Goal: Task Accomplishment & Management: Complete application form

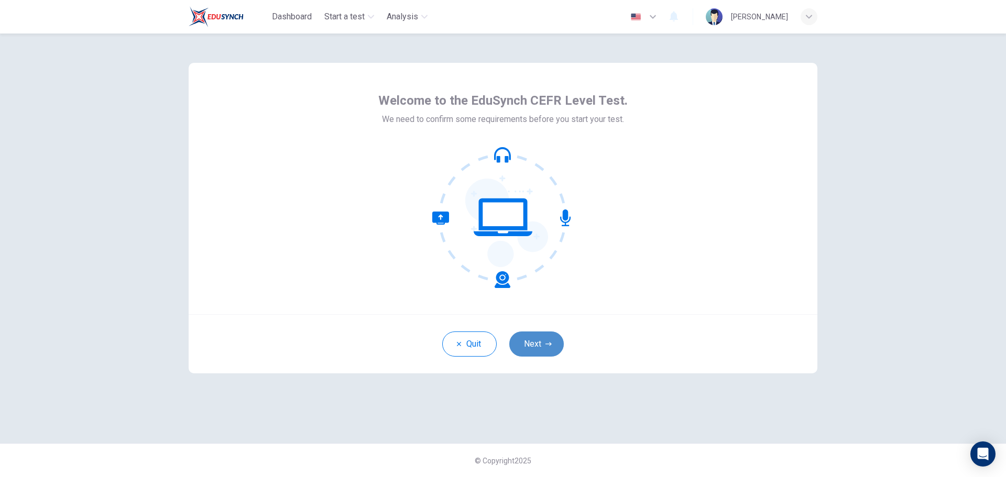
click at [530, 341] on button "Next" at bounding box center [536, 344] width 54 height 25
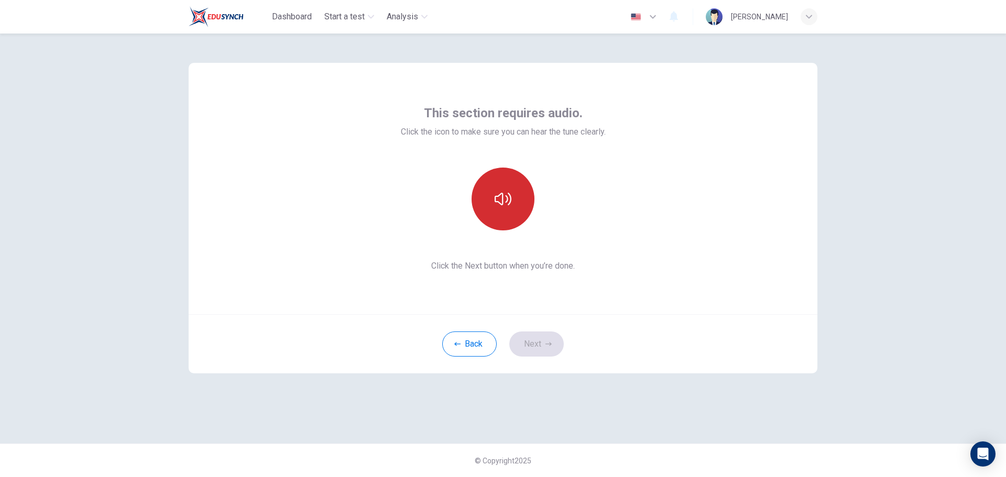
click at [496, 206] on icon "button" at bounding box center [502, 199] width 17 height 17
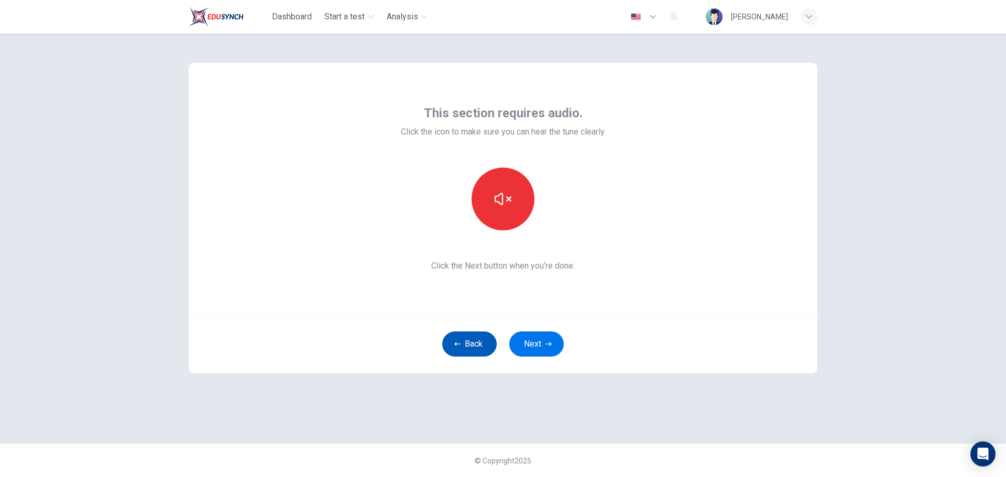
click at [466, 344] on button "Back" at bounding box center [469, 344] width 54 height 25
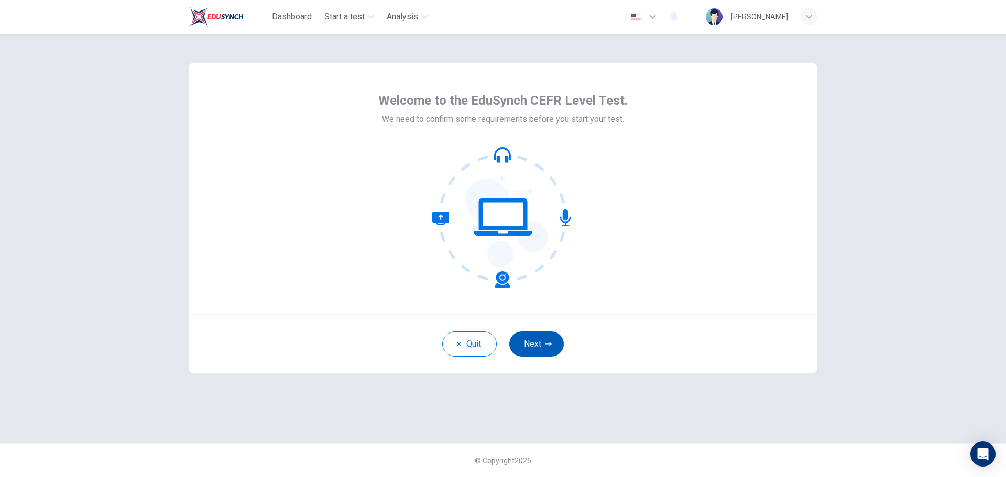
click at [525, 343] on button "Next" at bounding box center [536, 344] width 54 height 25
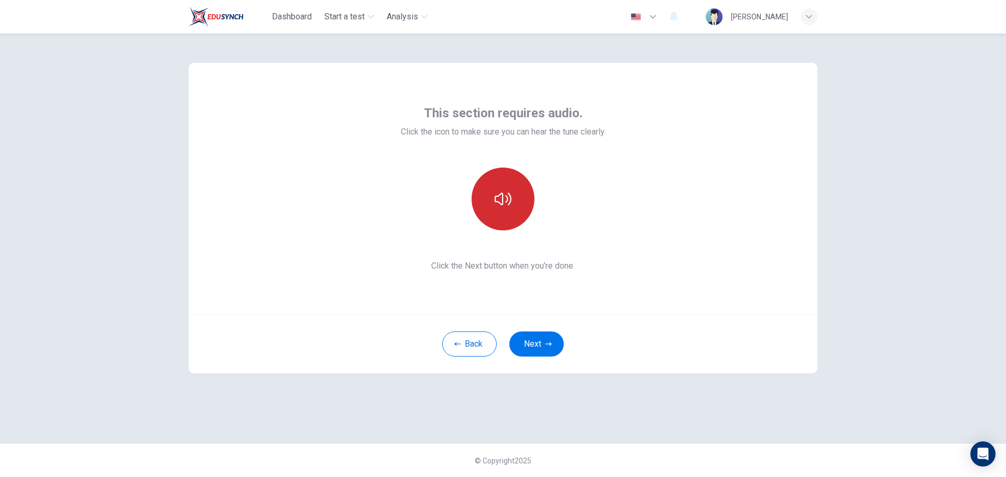
click at [503, 199] on icon "button" at bounding box center [502, 199] width 17 height 13
click at [534, 346] on button "Next" at bounding box center [536, 344] width 54 height 25
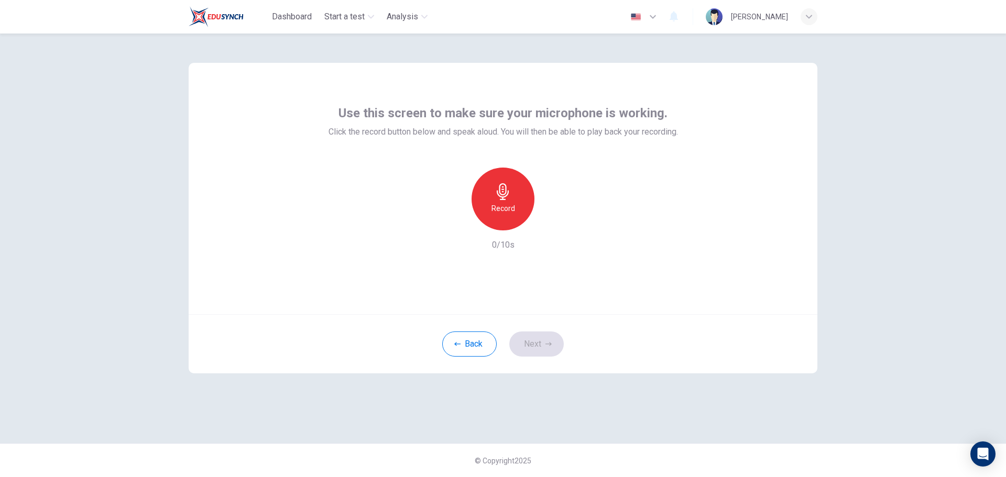
click at [507, 194] on icon "button" at bounding box center [502, 191] width 17 height 17
click at [507, 194] on icon "button" at bounding box center [503, 191] width 12 height 17
click at [548, 218] on icon "button" at bounding box center [551, 222] width 10 height 10
click at [455, 221] on icon "button" at bounding box center [454, 221] width 9 height 9
click at [500, 197] on icon "button" at bounding box center [502, 191] width 17 height 17
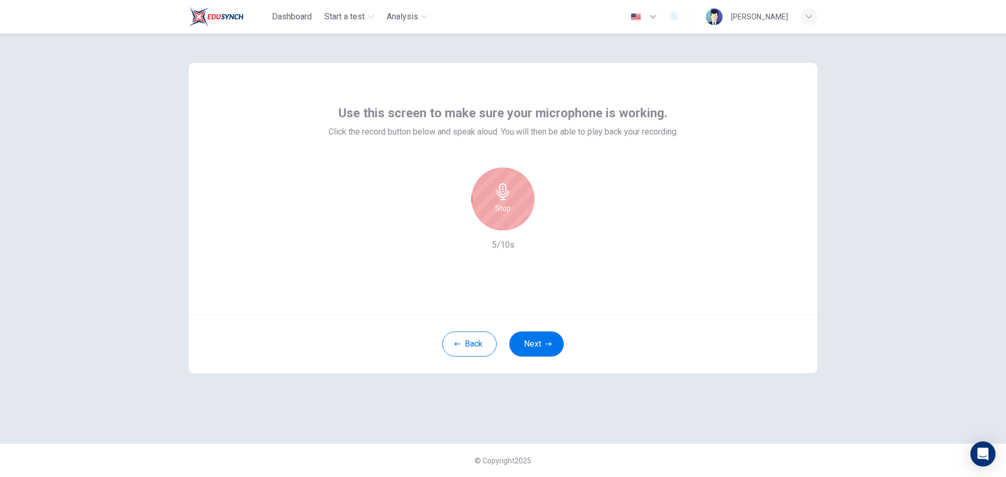
click at [510, 194] on icon "button" at bounding box center [502, 191] width 17 height 17
click at [548, 221] on icon "button" at bounding box center [551, 222] width 10 height 10
click at [539, 337] on button "Next" at bounding box center [536, 344] width 54 height 25
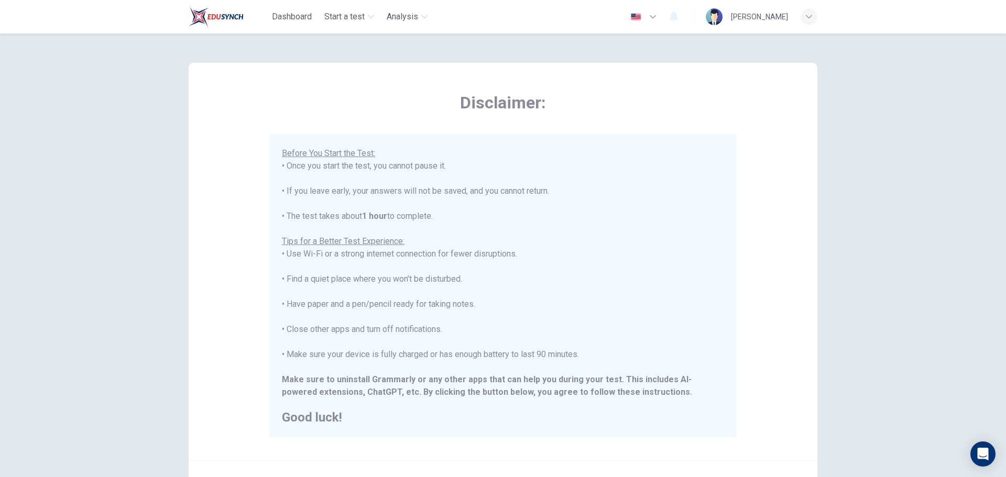
scroll to position [105, 0]
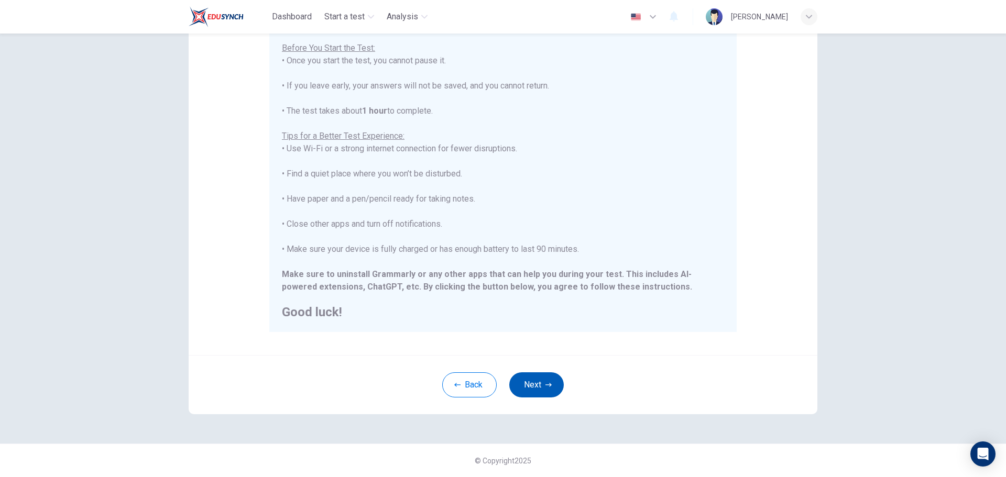
click at [532, 379] on button "Next" at bounding box center [536, 384] width 54 height 25
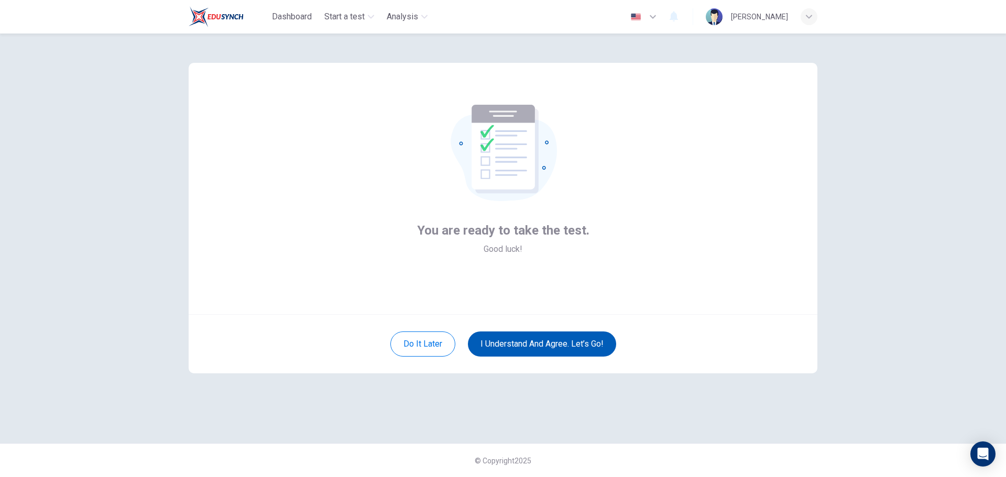
scroll to position [0, 0]
click at [515, 344] on button "I understand and agree. Let’s go!" at bounding box center [542, 344] width 148 height 25
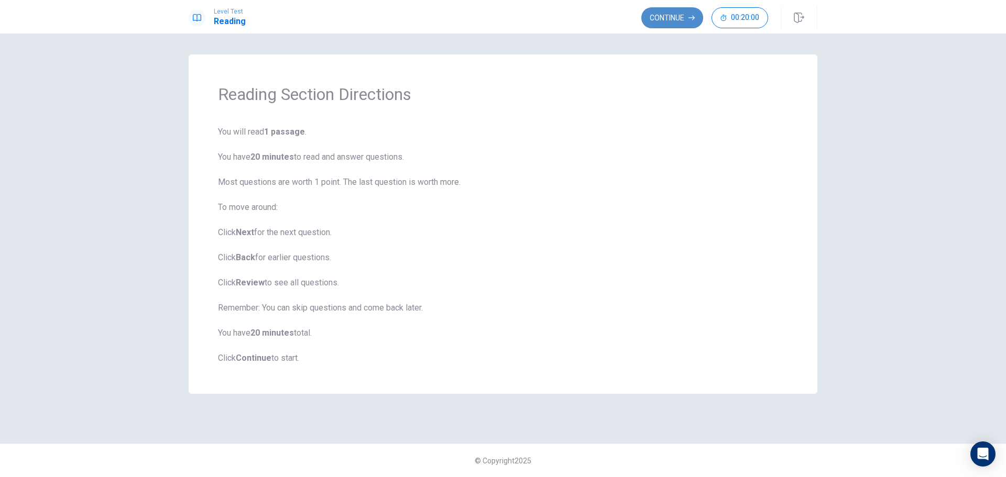
click at [674, 17] on button "Continue" at bounding box center [672, 17] width 62 height 21
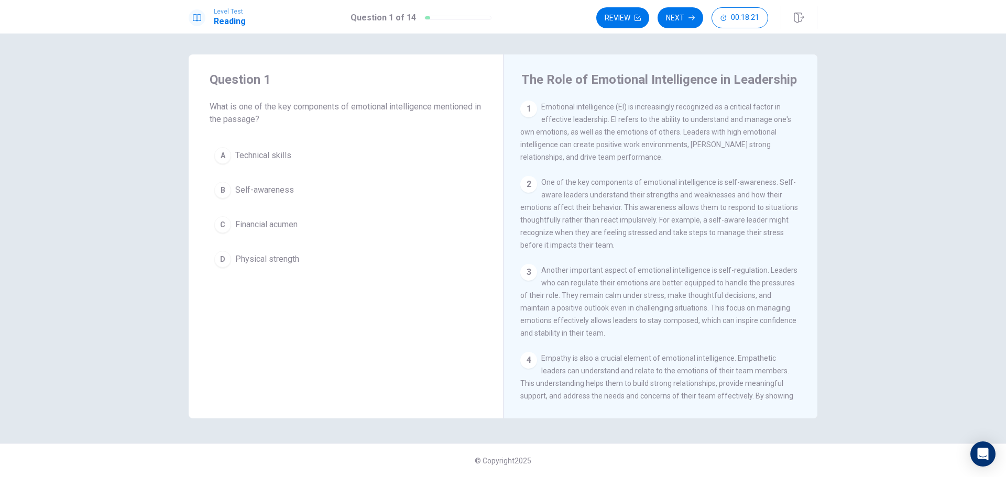
click at [256, 187] on span "Self-awareness" at bounding box center [264, 190] width 59 height 13
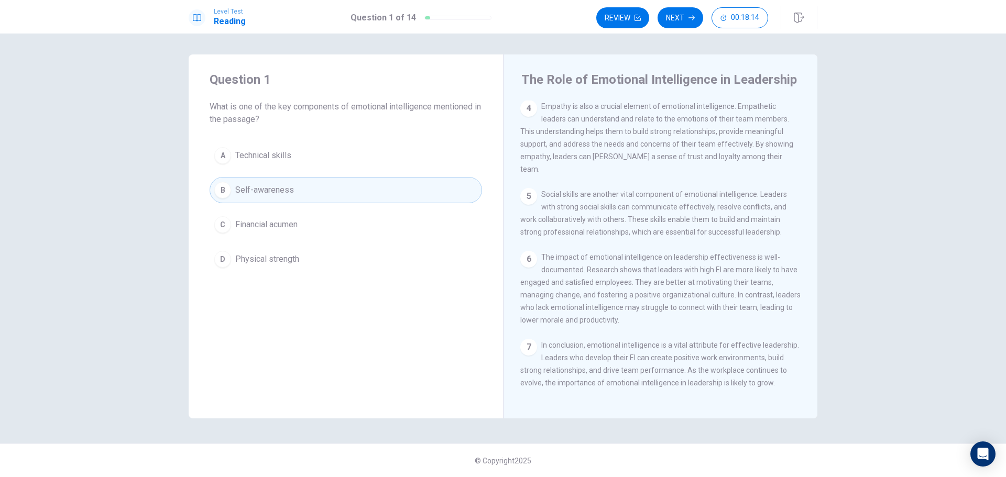
scroll to position [271, 0]
click at [254, 186] on span "Self-awareness" at bounding box center [264, 190] width 59 height 13
click at [681, 15] on button "Next" at bounding box center [680, 17] width 46 height 21
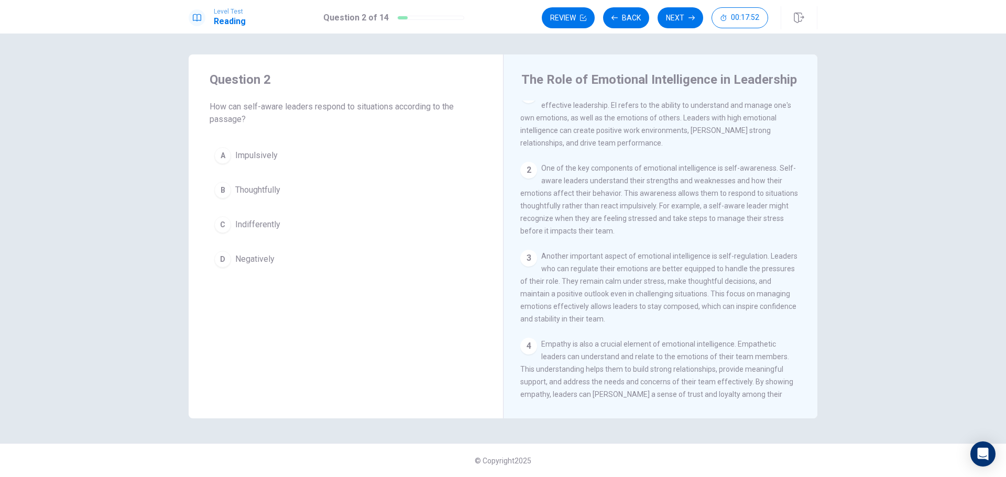
scroll to position [0, 0]
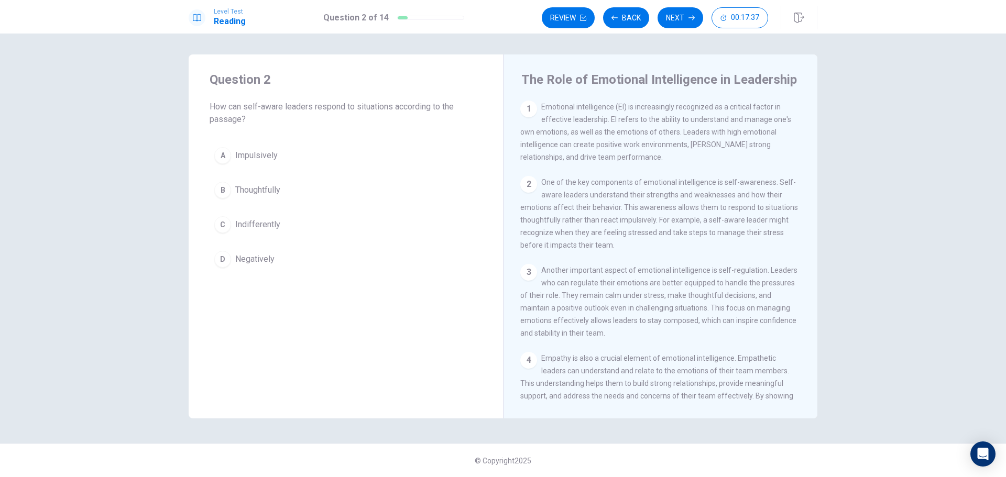
click at [261, 188] on span "Thoughtfully" at bounding box center [257, 190] width 45 height 13
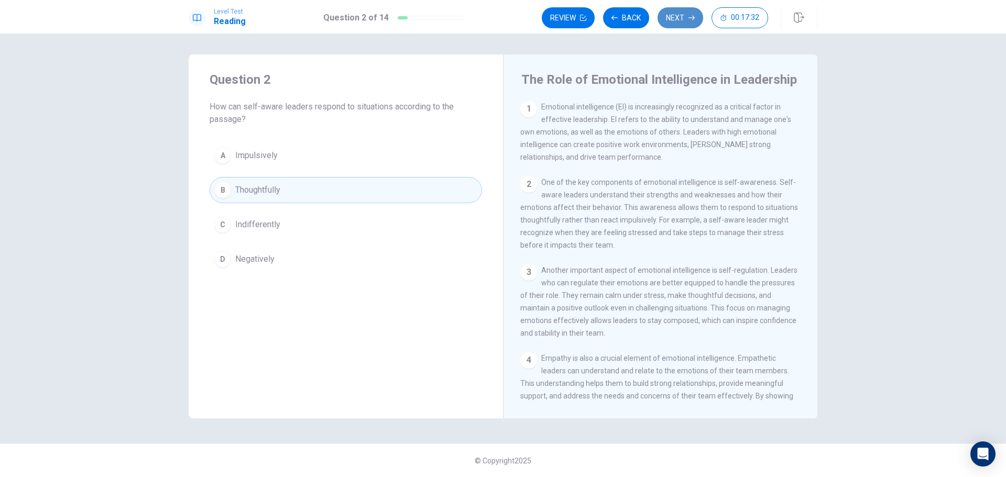
click at [678, 13] on button "Next" at bounding box center [680, 17] width 46 height 21
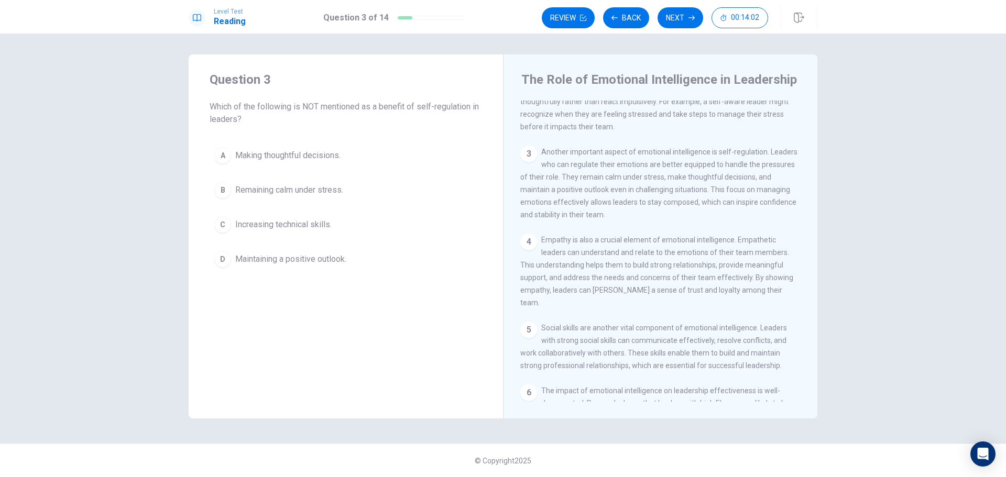
scroll to position [157, 0]
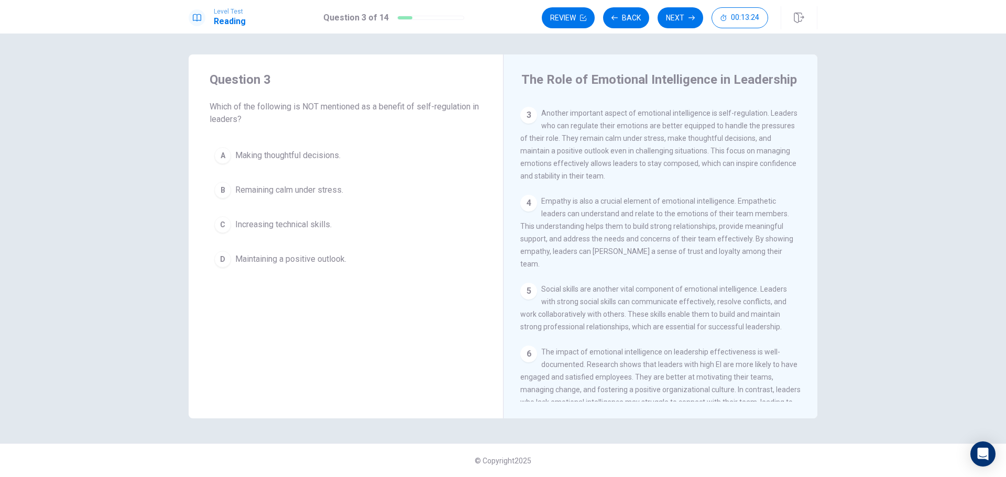
drag, startPoint x: 632, startPoint y: 236, endPoint x: 672, endPoint y: 238, distance: 40.4
click at [672, 238] on span "Empathy is also a crucial element of emotional intelligence. Empathetic leaders…" at bounding box center [656, 232] width 273 height 71
drag, startPoint x: 631, startPoint y: 236, endPoint x: 694, endPoint y: 238, distance: 62.9
click at [694, 238] on span "Empathy is also a crucial element of emotional intelligence. Empathetic leaders…" at bounding box center [656, 232] width 273 height 71
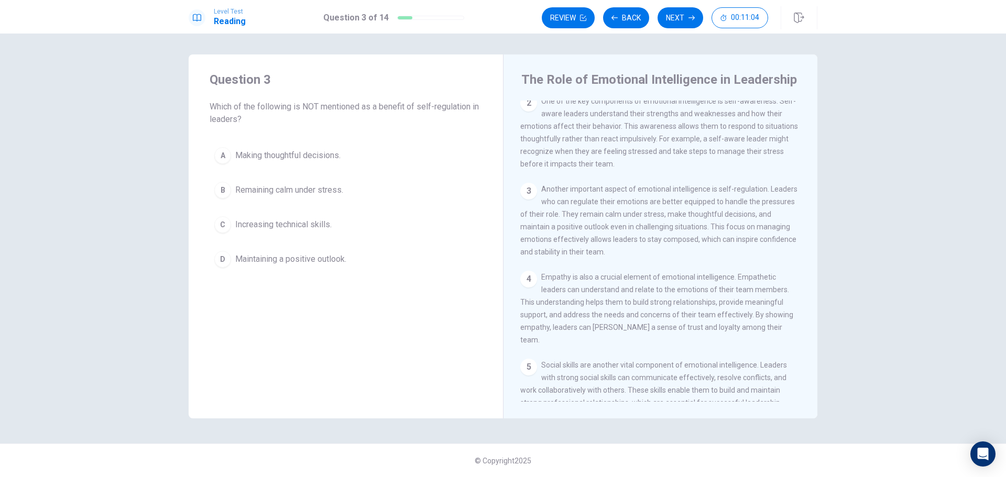
scroll to position [105, 0]
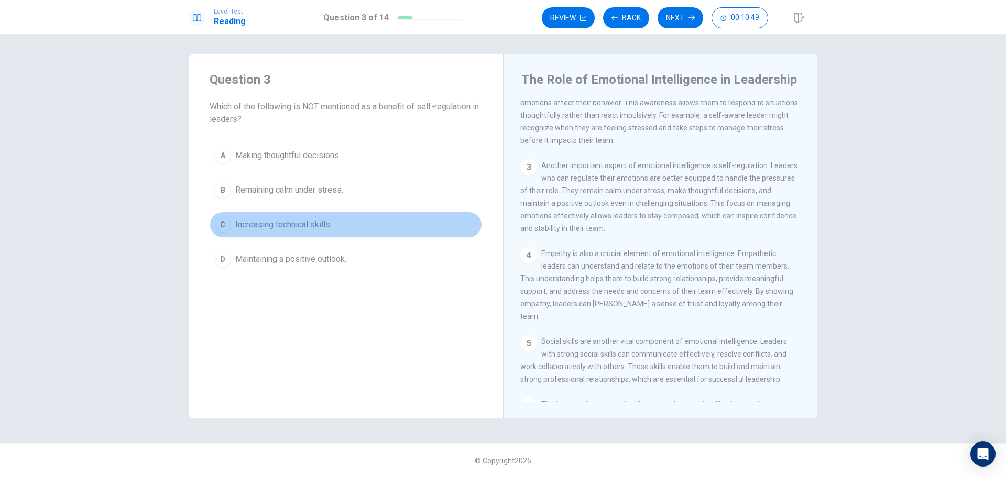
click at [304, 225] on span "Increasing technical skills." at bounding box center [283, 224] width 96 height 13
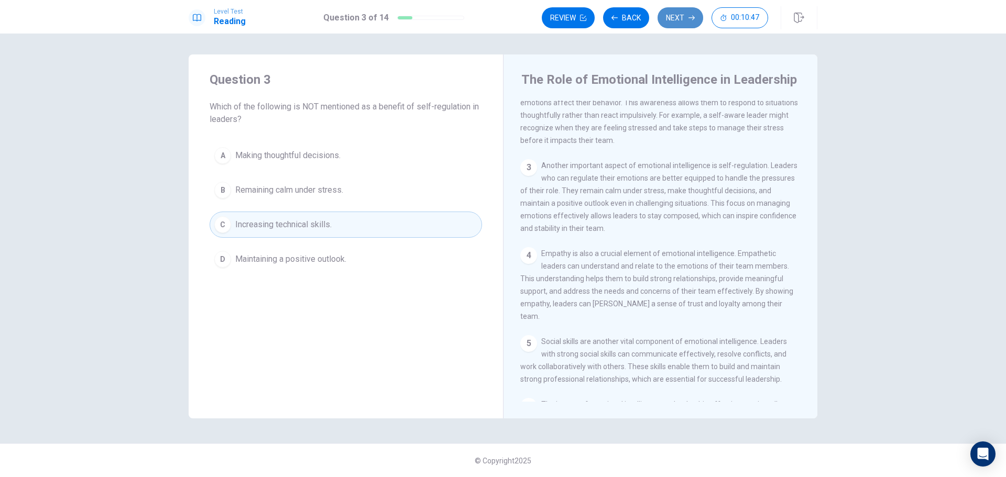
click at [679, 19] on button "Next" at bounding box center [680, 17] width 46 height 21
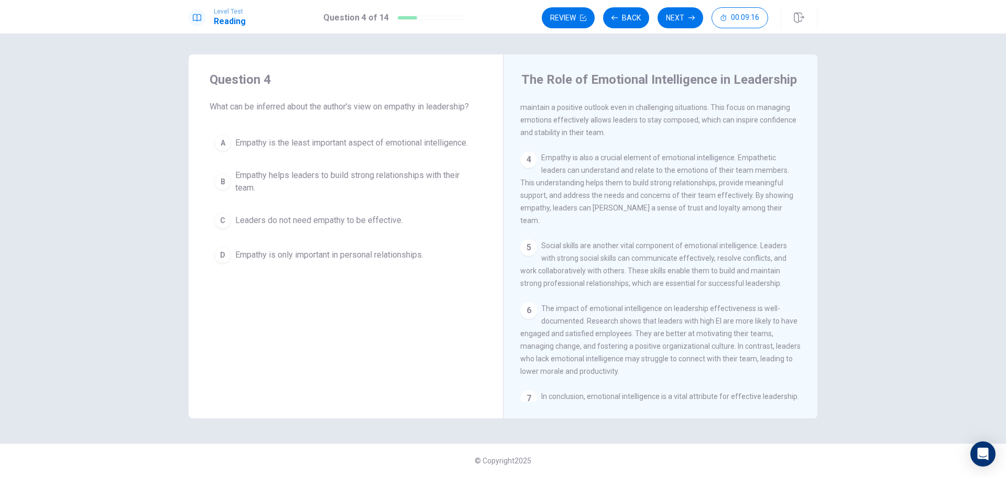
scroll to position [219, 0]
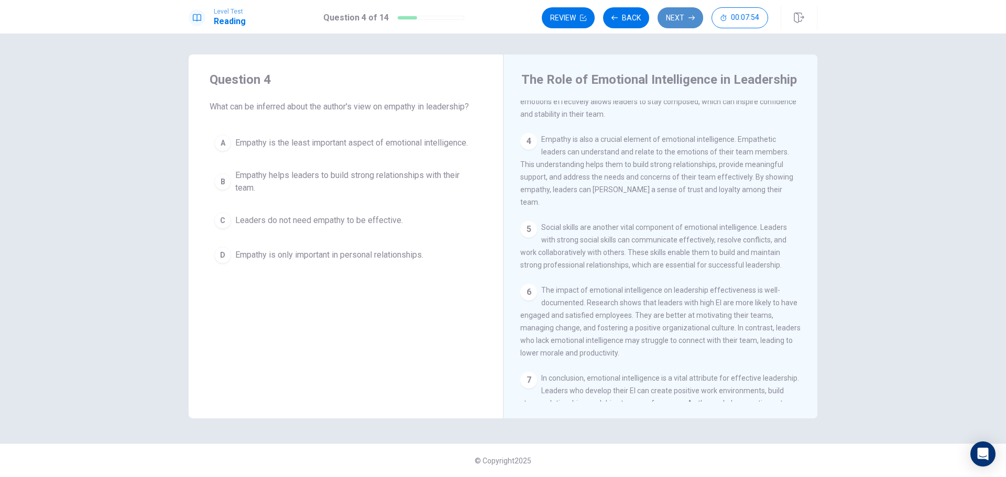
click at [677, 13] on button "Next" at bounding box center [680, 17] width 46 height 21
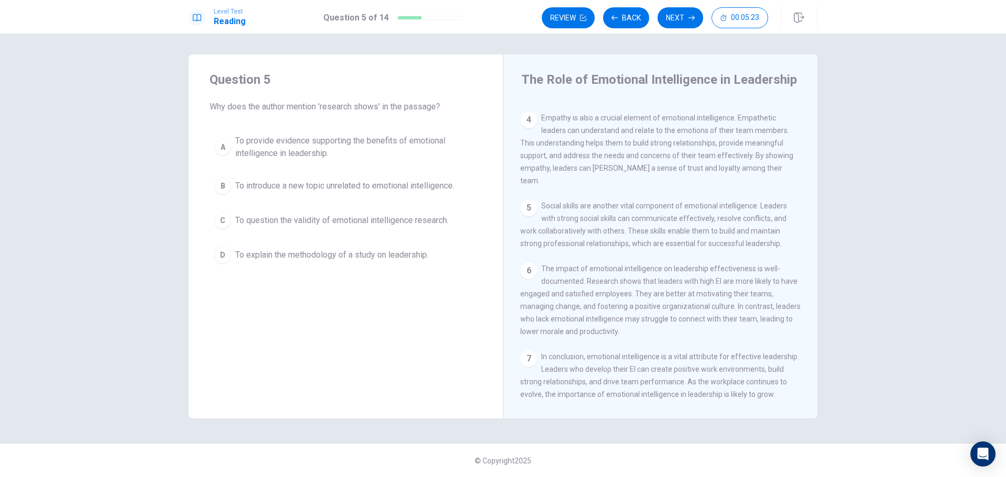
scroll to position [271, 0]
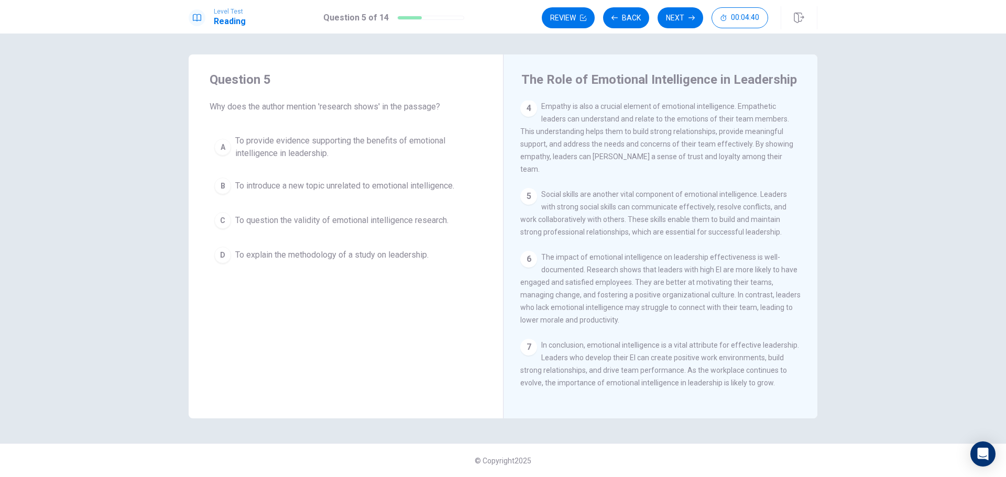
click at [956, 438] on div "Question 5 Why does the author mention 'research shows' in the passage? A To pr…" at bounding box center [503, 256] width 1006 height 444
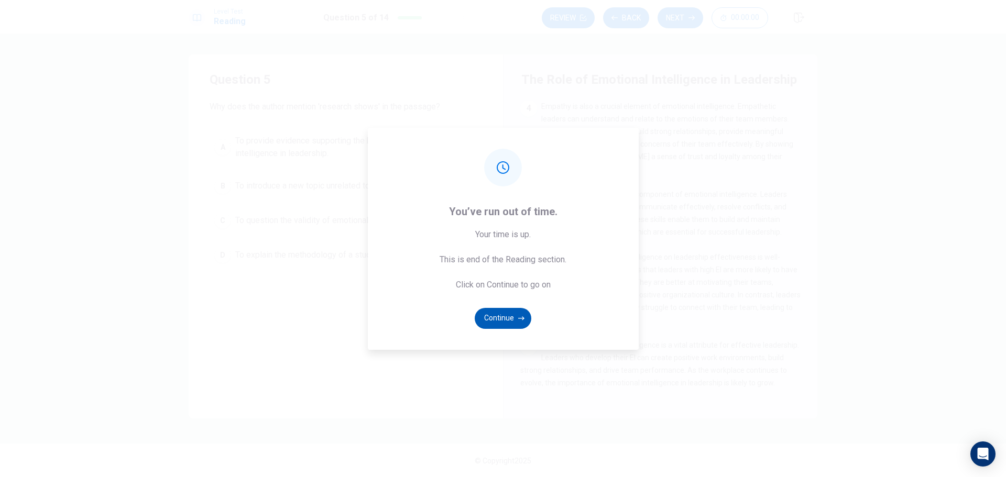
click at [499, 321] on button "Continue" at bounding box center [503, 318] width 57 height 21
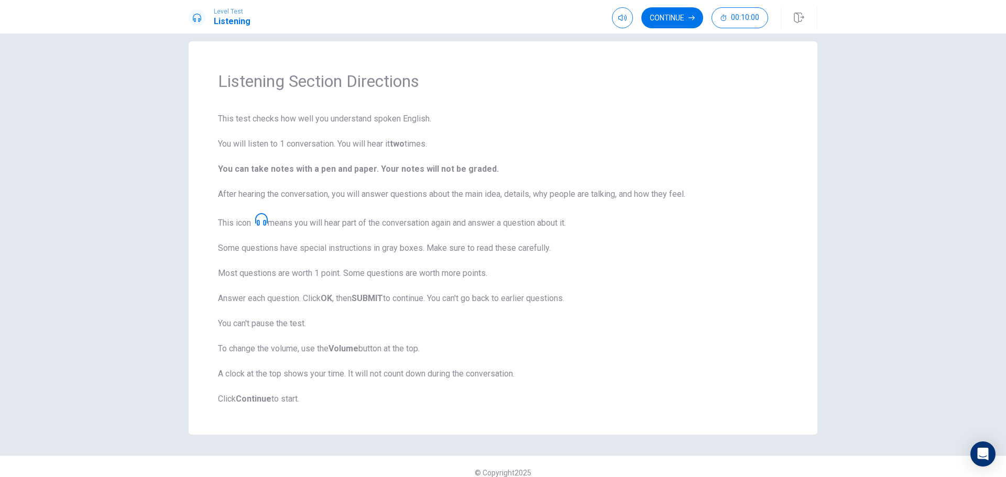
scroll to position [25, 0]
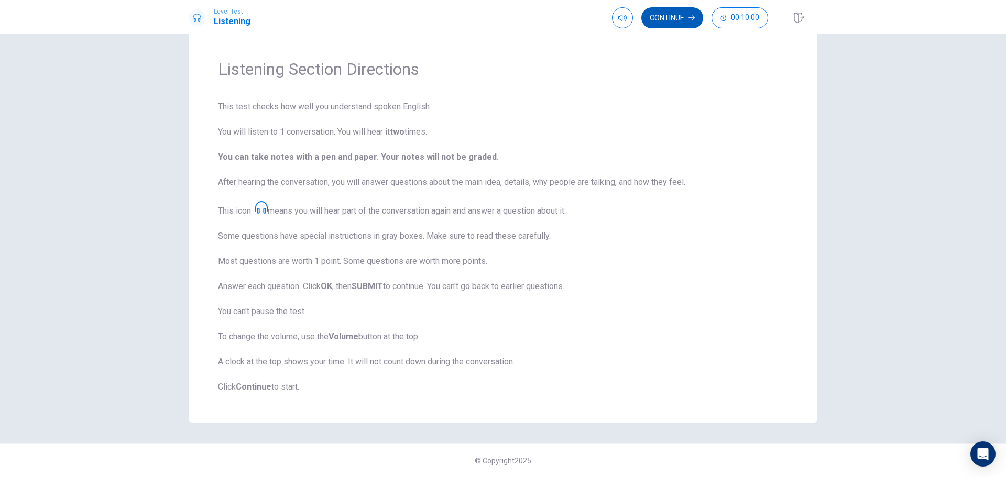
click at [663, 15] on button "Continue" at bounding box center [672, 17] width 62 height 21
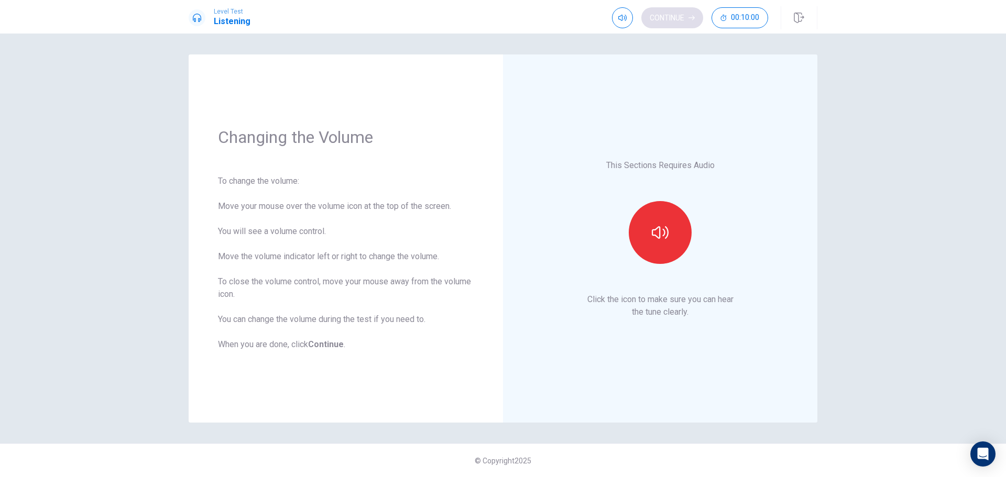
scroll to position [0, 0]
click at [652, 238] on icon "button" at bounding box center [660, 232] width 17 height 17
click at [666, 15] on button "Continue" at bounding box center [672, 17] width 62 height 21
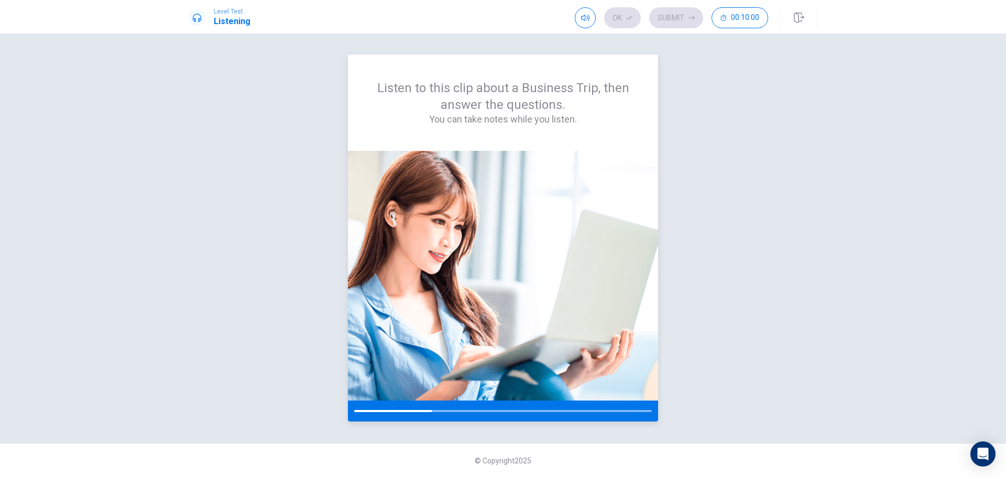
drag, startPoint x: 430, startPoint y: 409, endPoint x: 359, endPoint y: 411, distance: 71.3
click at [361, 411] on div at bounding box center [503, 411] width 310 height 21
click at [358, 410] on div at bounding box center [503, 411] width 310 height 21
click at [354, 411] on div at bounding box center [503, 411] width 310 height 21
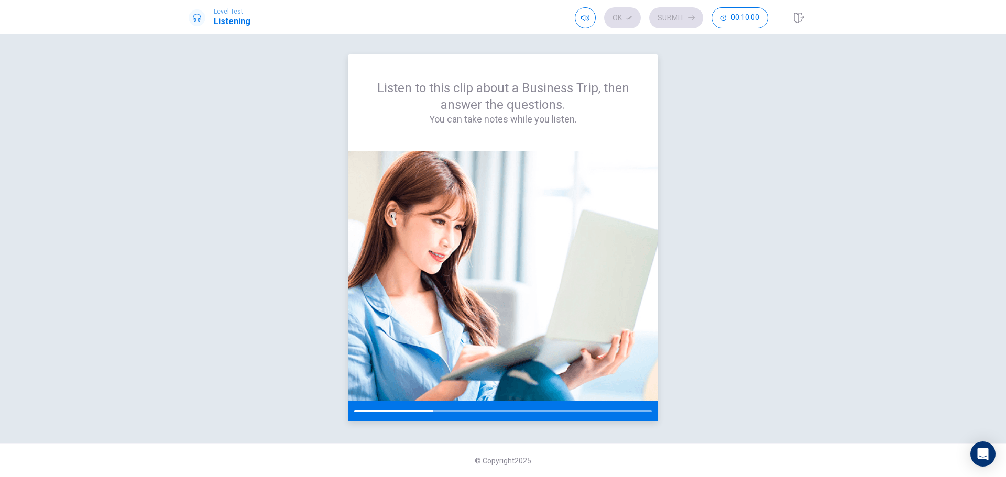
click at [358, 409] on div at bounding box center [503, 411] width 310 height 21
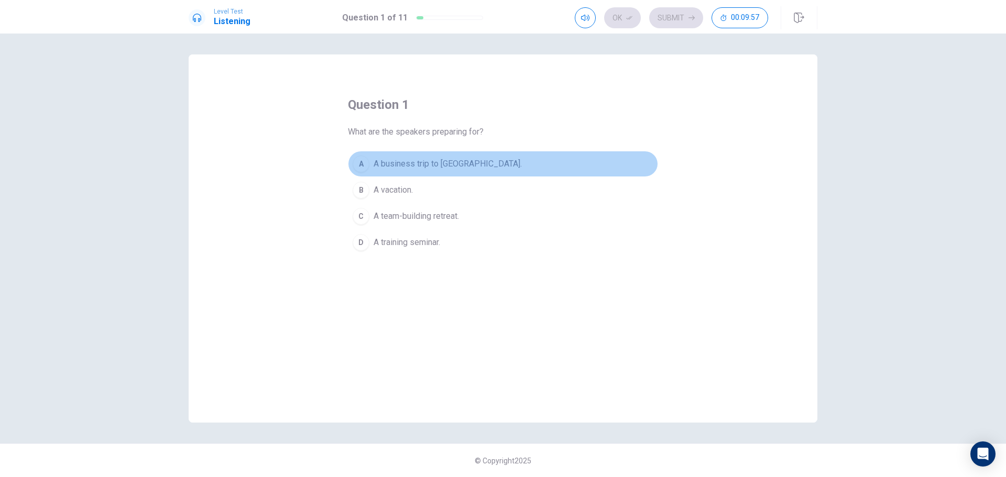
click at [406, 161] on span "A business trip to [GEOGRAPHIC_DATA]." at bounding box center [447, 164] width 148 height 13
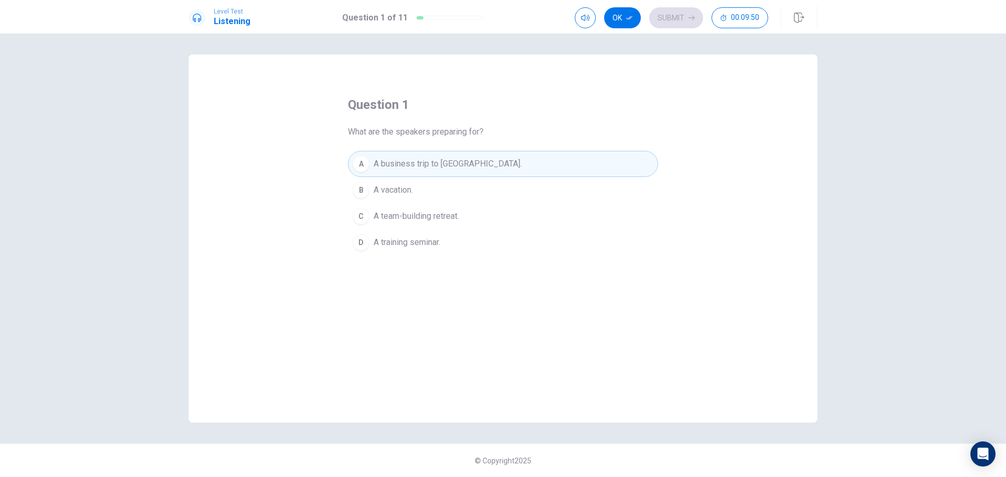
click at [685, 16] on div "Ok Submit 00:09:50" at bounding box center [671, 17] width 193 height 21
click at [622, 13] on button "Ok" at bounding box center [622, 17] width 37 height 21
click at [673, 12] on button "Submit" at bounding box center [676, 17] width 54 height 21
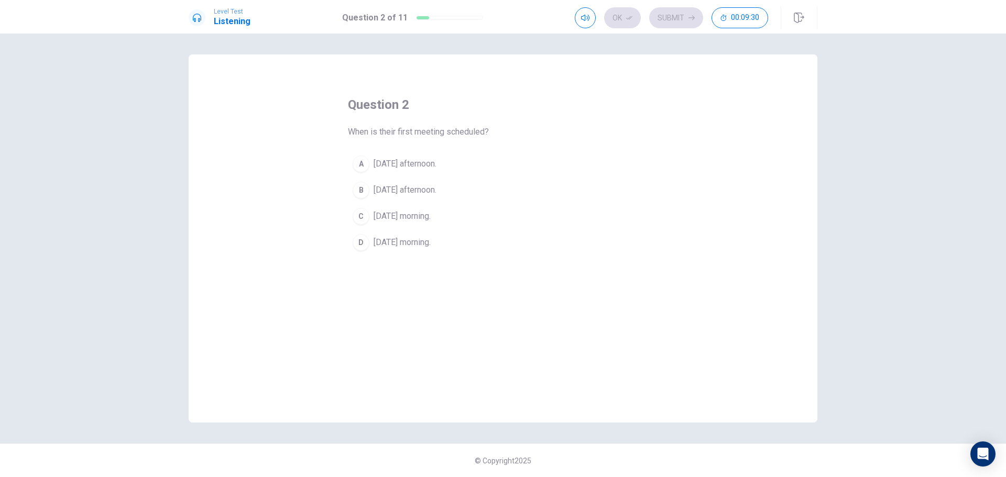
click at [411, 187] on span "[DATE] afternoon." at bounding box center [404, 190] width 63 height 13
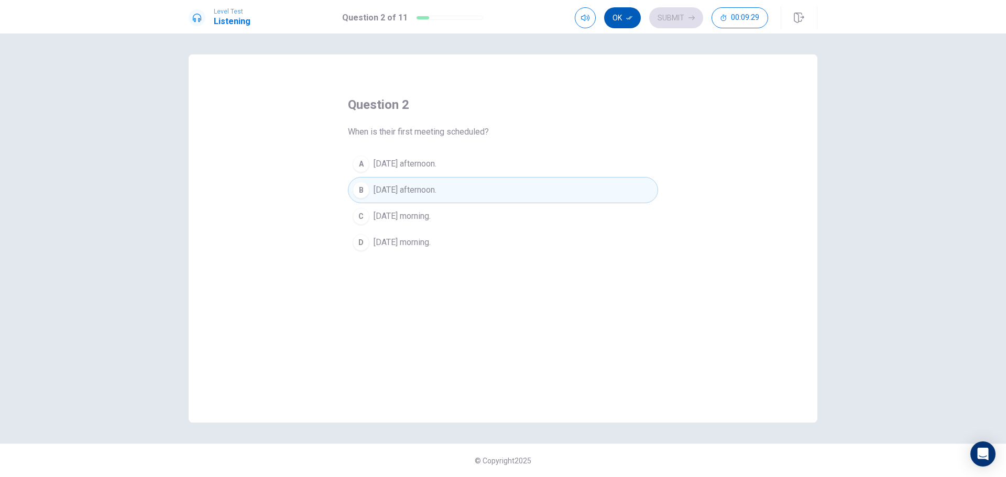
click at [620, 14] on button "Ok" at bounding box center [622, 17] width 37 height 21
click at [690, 16] on icon "button" at bounding box center [691, 18] width 6 height 6
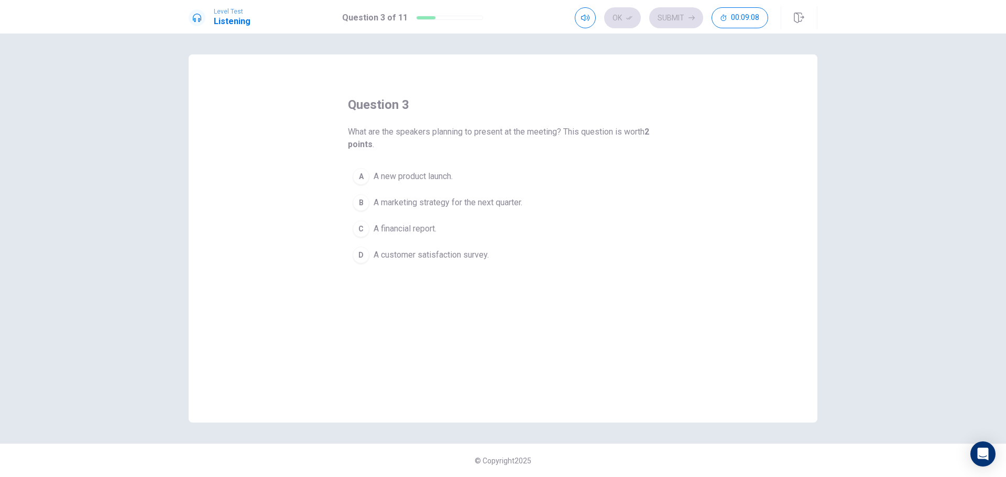
click at [417, 197] on span "A marketing strategy for the next quarter." at bounding box center [447, 202] width 149 height 13
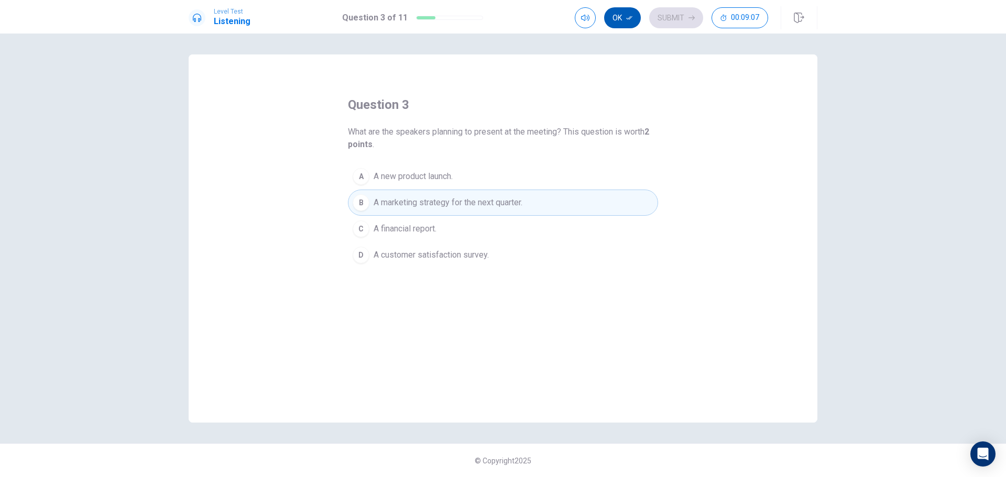
click at [621, 13] on button "Ok" at bounding box center [622, 17] width 37 height 21
click at [679, 13] on button "Submit" at bounding box center [676, 17] width 54 height 21
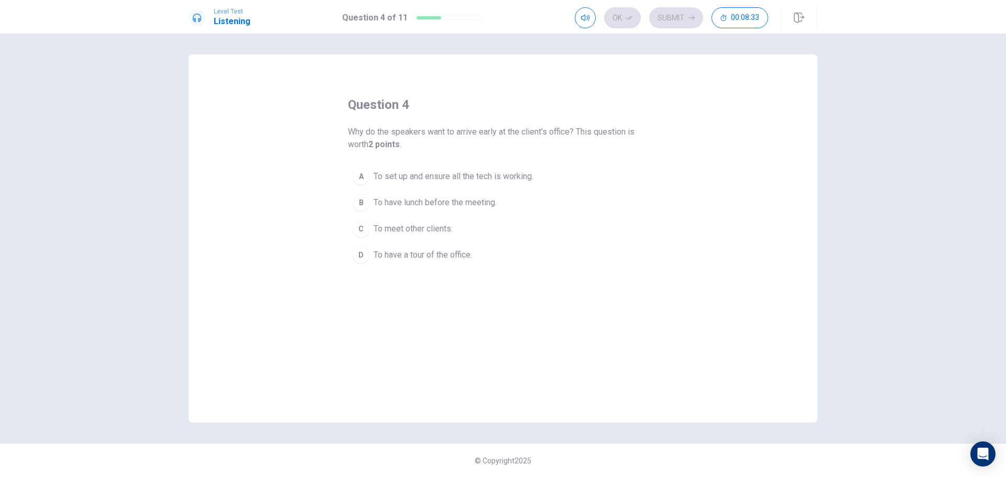
drag, startPoint x: 435, startPoint y: 226, endPoint x: 432, endPoint y: 233, distance: 7.0
click at [434, 228] on span "To meet other clients." at bounding box center [412, 229] width 79 height 13
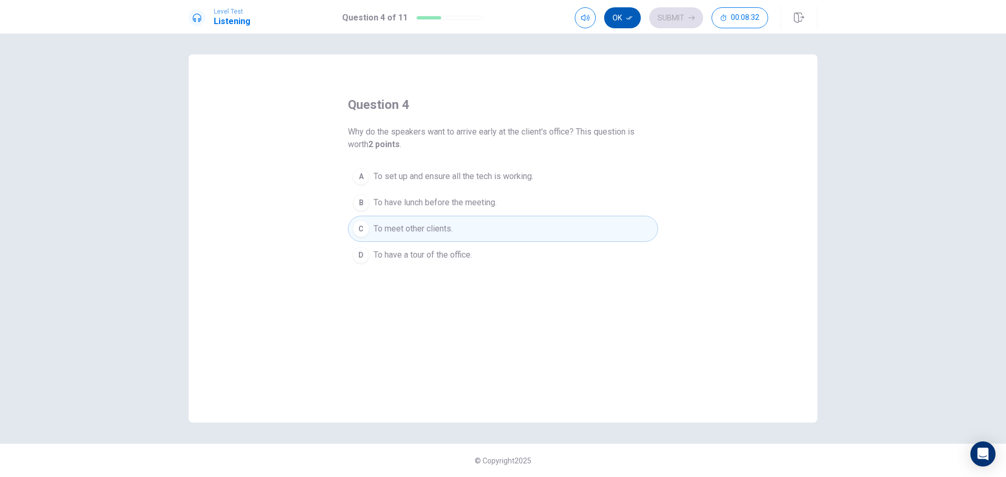
click at [619, 14] on button "Ok" at bounding box center [622, 17] width 37 height 21
click at [689, 17] on icon "button" at bounding box center [691, 18] width 6 height 6
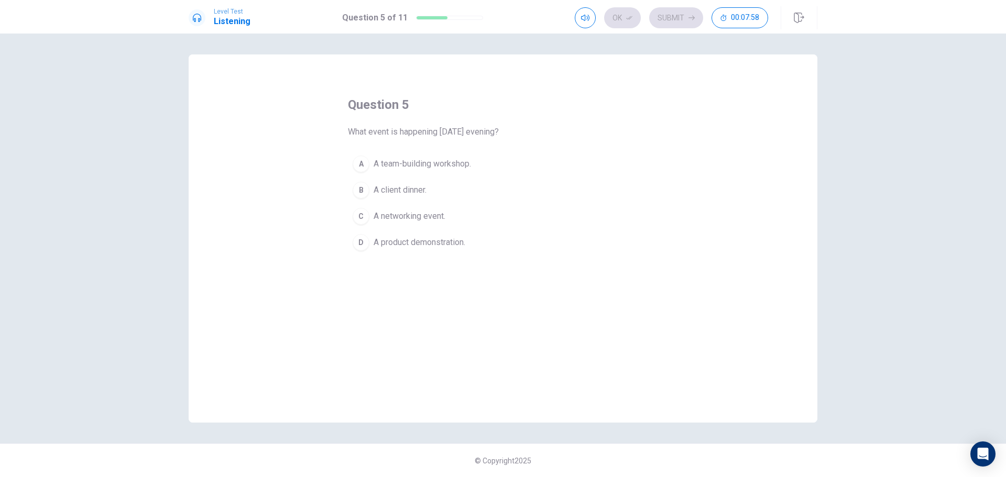
click at [414, 159] on span "A team-building workshop." at bounding box center [421, 164] width 97 height 13
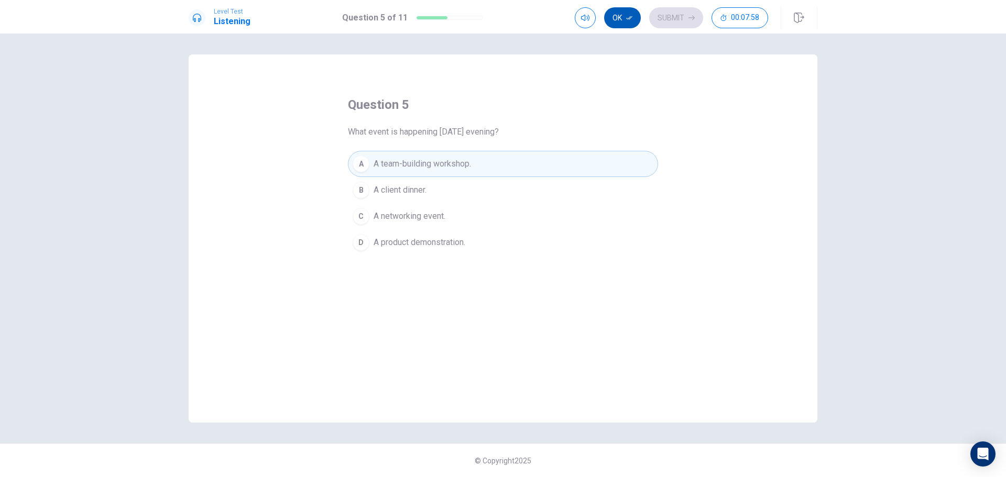
click at [617, 12] on button "Ok" at bounding box center [622, 17] width 37 height 21
click at [665, 12] on button "Submit" at bounding box center [676, 17] width 54 height 21
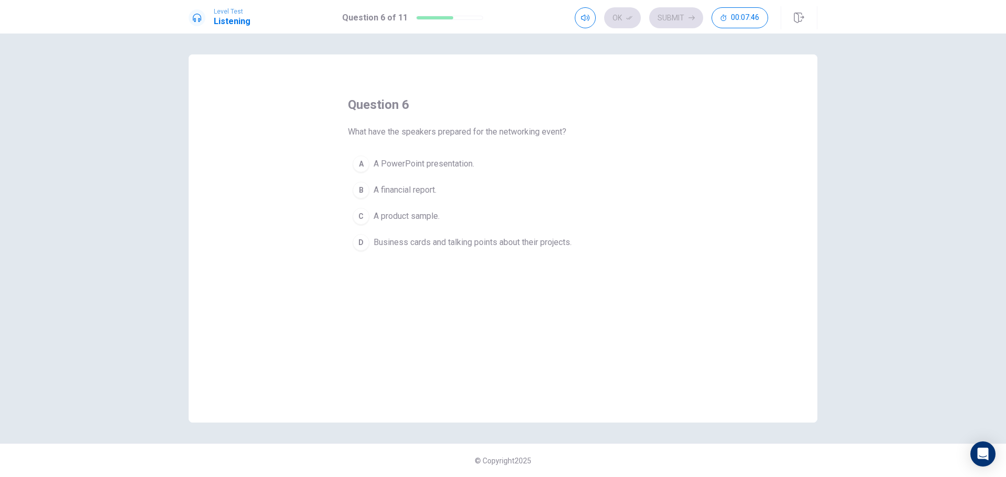
click at [455, 163] on span "A PowerPoint presentation." at bounding box center [423, 164] width 101 height 13
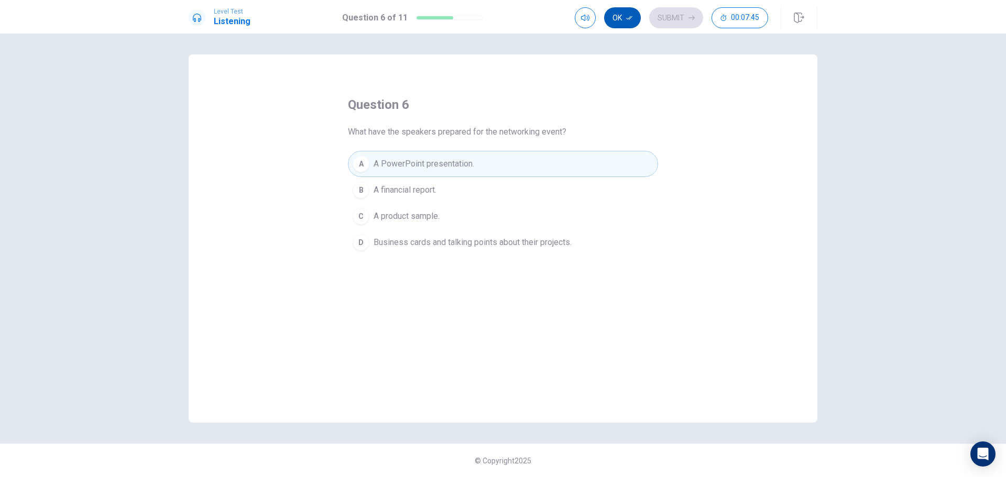
click at [617, 8] on button "Ok" at bounding box center [622, 17] width 37 height 21
click at [674, 14] on button "Submit" at bounding box center [676, 17] width 54 height 21
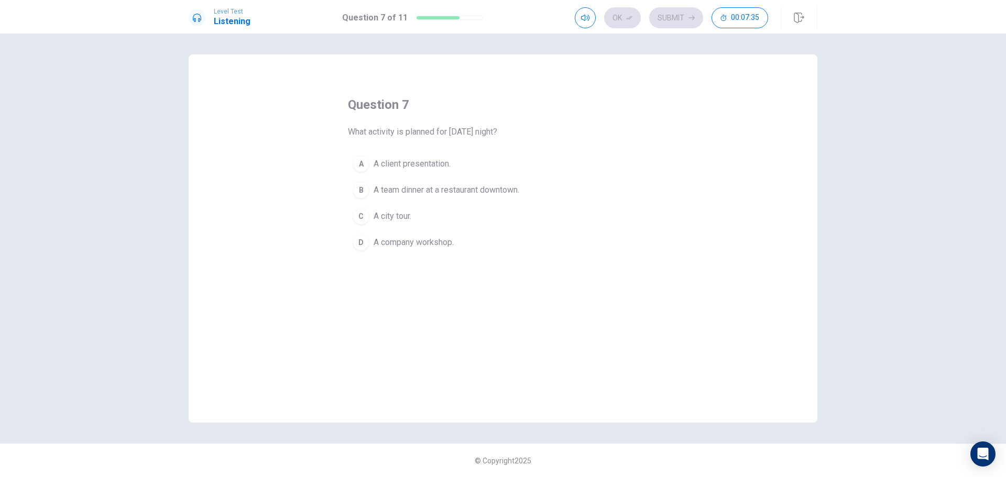
click at [443, 190] on span "A team dinner at a restaurant downtown." at bounding box center [446, 190] width 146 height 13
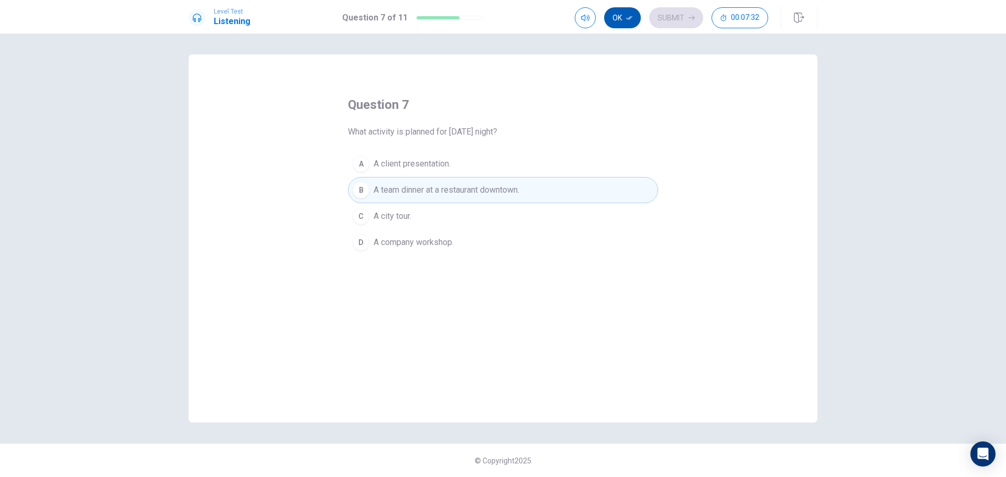
click at [625, 12] on button "Ok" at bounding box center [622, 17] width 37 height 21
click at [667, 17] on button "Submit" at bounding box center [676, 17] width 54 height 21
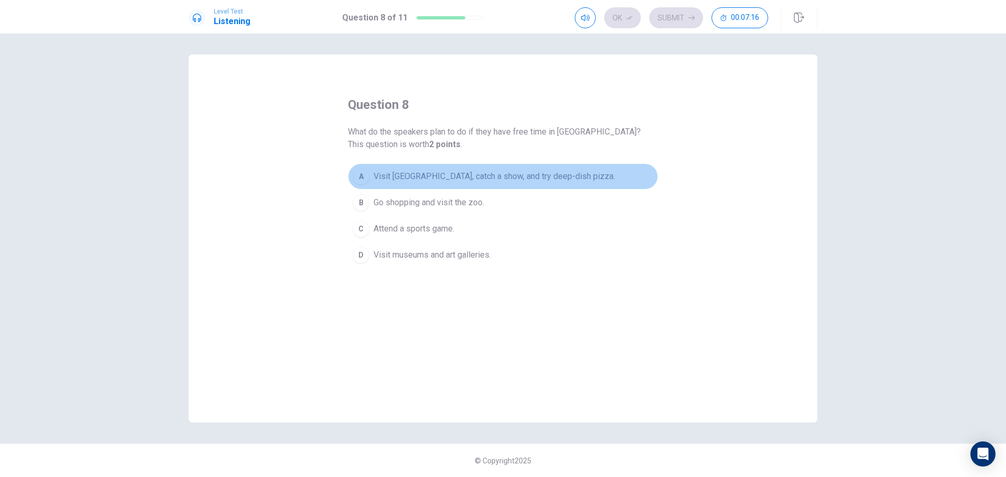
click at [439, 172] on span "Visit [GEOGRAPHIC_DATA], catch a show, and try deep-dish pizza." at bounding box center [493, 176] width 241 height 13
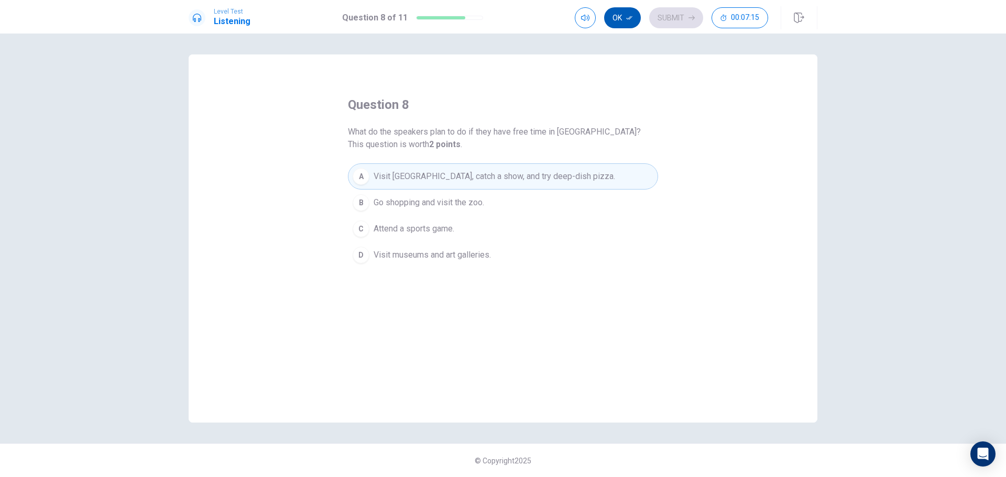
click at [623, 9] on button "Ok" at bounding box center [622, 17] width 37 height 21
click at [673, 14] on button "Submit" at bounding box center [676, 17] width 54 height 21
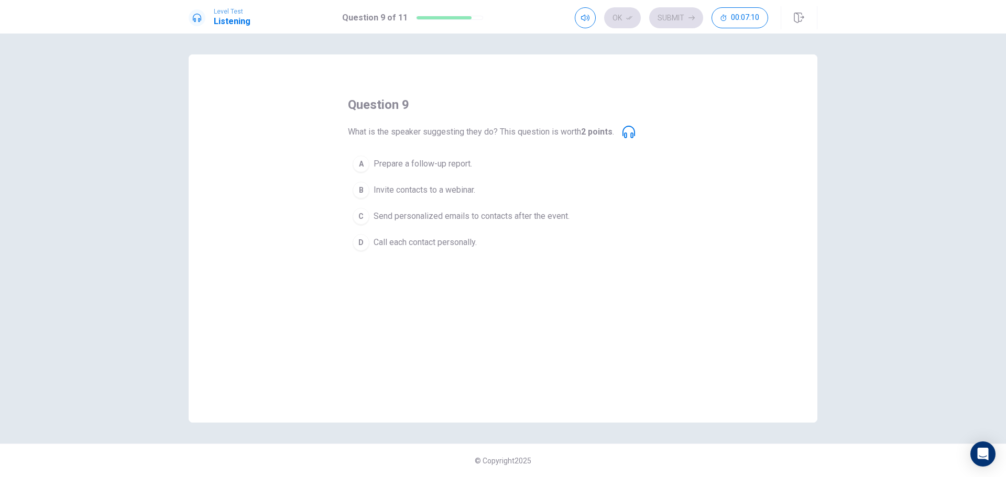
click at [502, 215] on span "Send personalized emails to contacts after the event." at bounding box center [471, 216] width 196 height 13
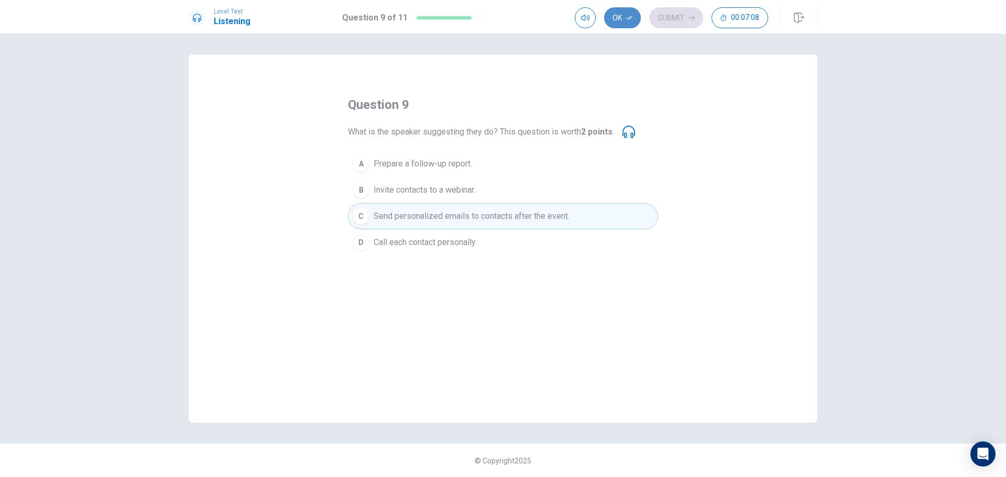
click at [627, 17] on icon "button" at bounding box center [629, 18] width 6 height 6
click at [670, 16] on button "Submit" at bounding box center [676, 17] width 54 height 21
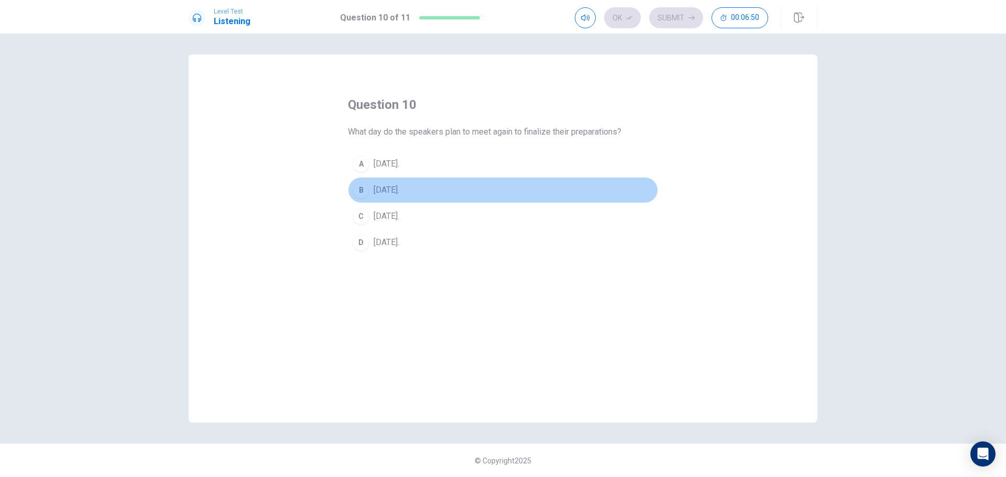
click at [397, 188] on span "[DATE]." at bounding box center [386, 190] width 26 height 13
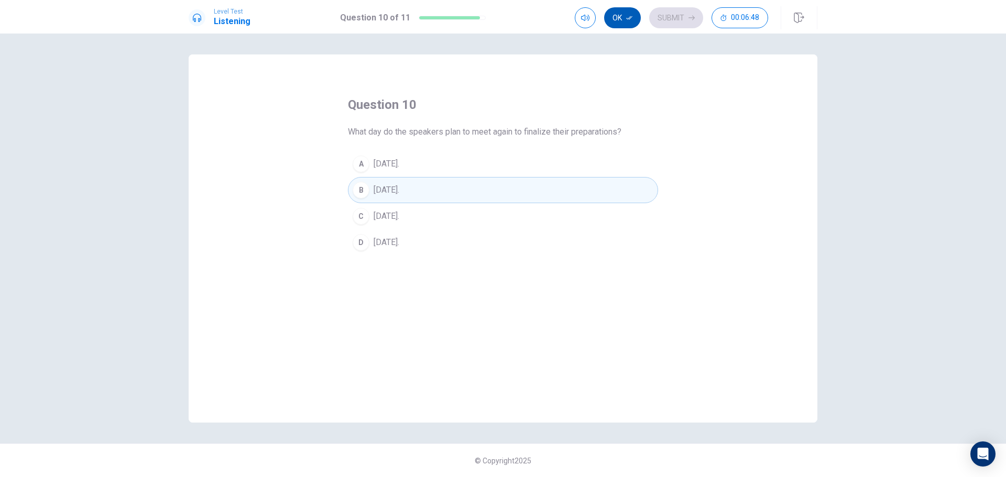
click at [621, 13] on button "Ok" at bounding box center [622, 17] width 37 height 21
click at [676, 14] on button "Submit" at bounding box center [676, 17] width 54 height 21
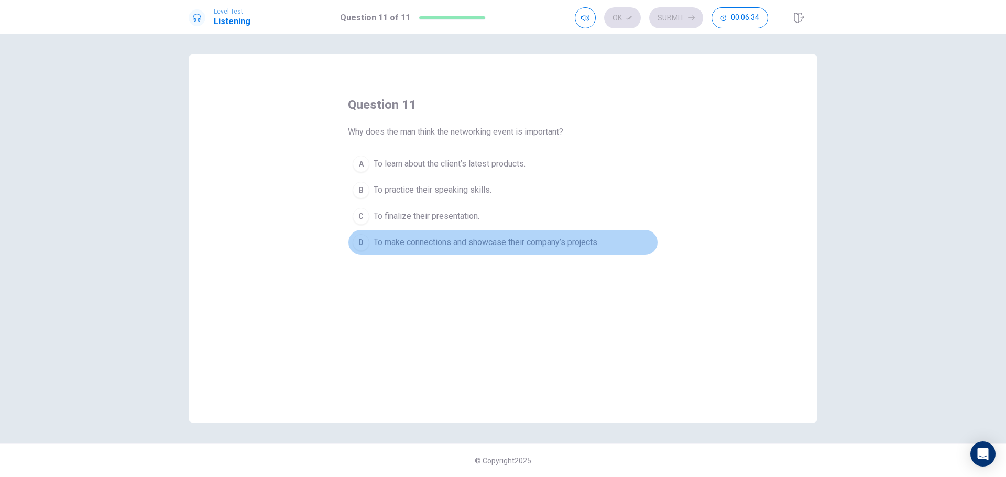
click at [435, 238] on span "To make connections and showcase their company’s projects." at bounding box center [485, 242] width 225 height 13
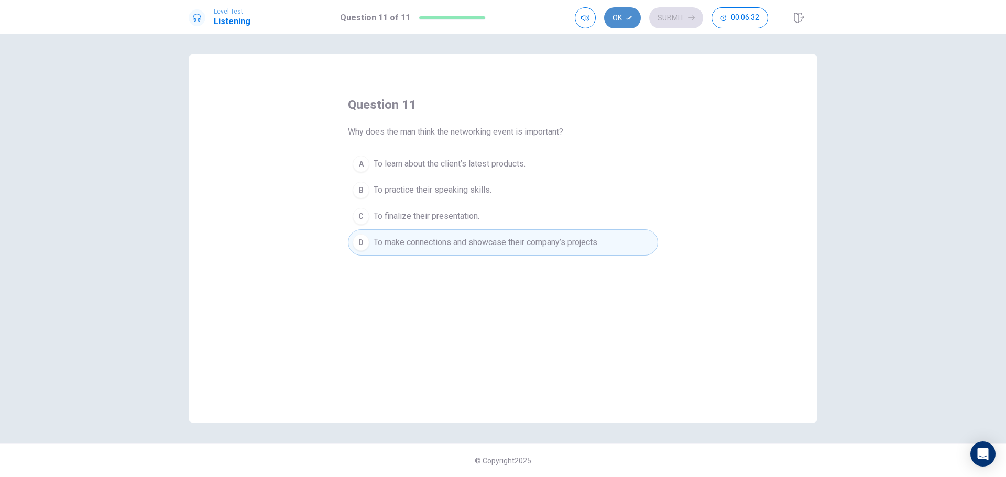
click at [625, 12] on button "Ok" at bounding box center [622, 17] width 37 height 21
click at [680, 15] on button "Submit" at bounding box center [676, 17] width 54 height 21
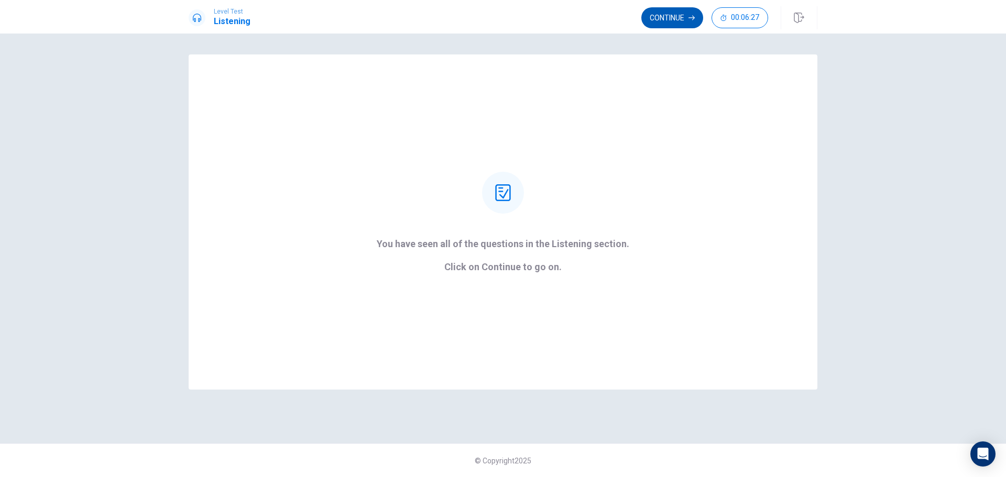
click at [664, 8] on button "Continue" at bounding box center [672, 17] width 62 height 21
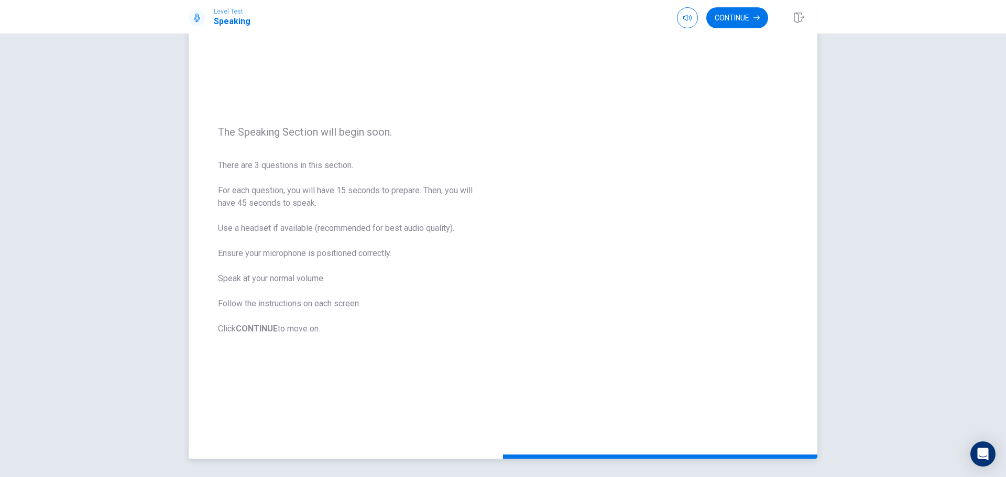
scroll to position [89, 0]
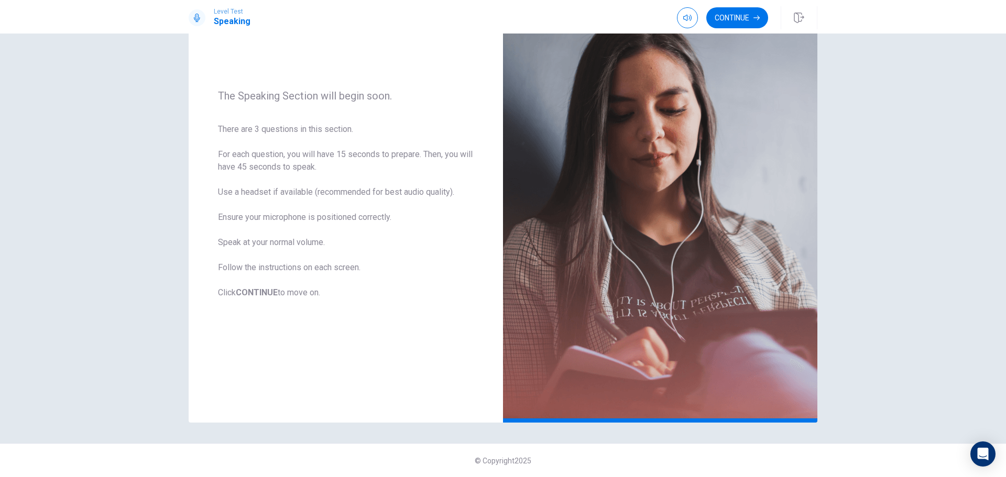
click at [731, 18] on button "Continue" at bounding box center [737, 17] width 62 height 21
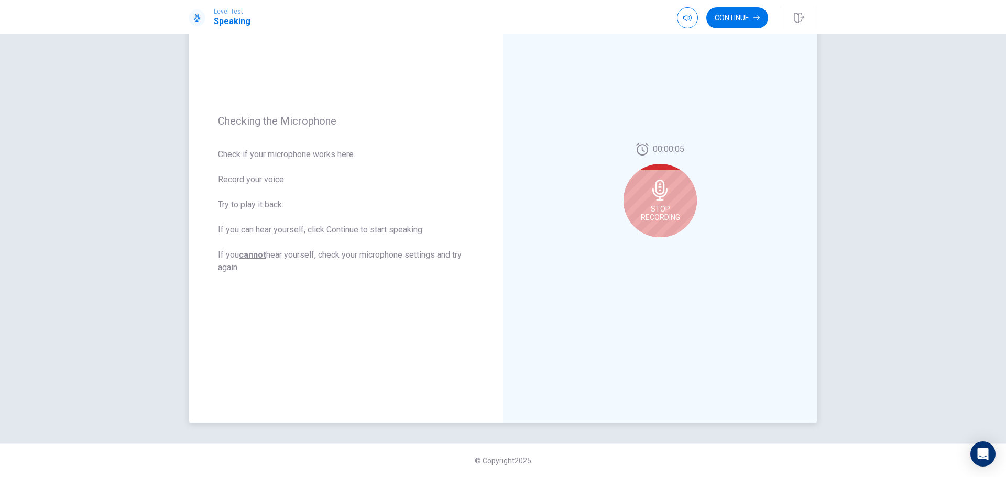
click at [648, 204] on div "Stop Recording" at bounding box center [659, 200] width 73 height 73
click at [669, 243] on icon "Play Audio" at bounding box center [671, 246] width 6 height 6
click at [746, 15] on button "Continue" at bounding box center [737, 17] width 62 height 21
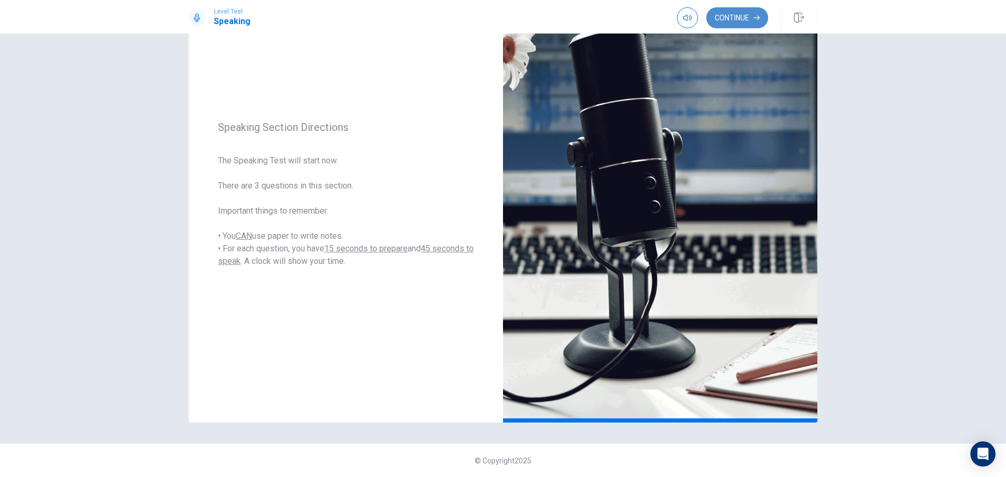
click at [724, 9] on button "Continue" at bounding box center [737, 17] width 62 height 21
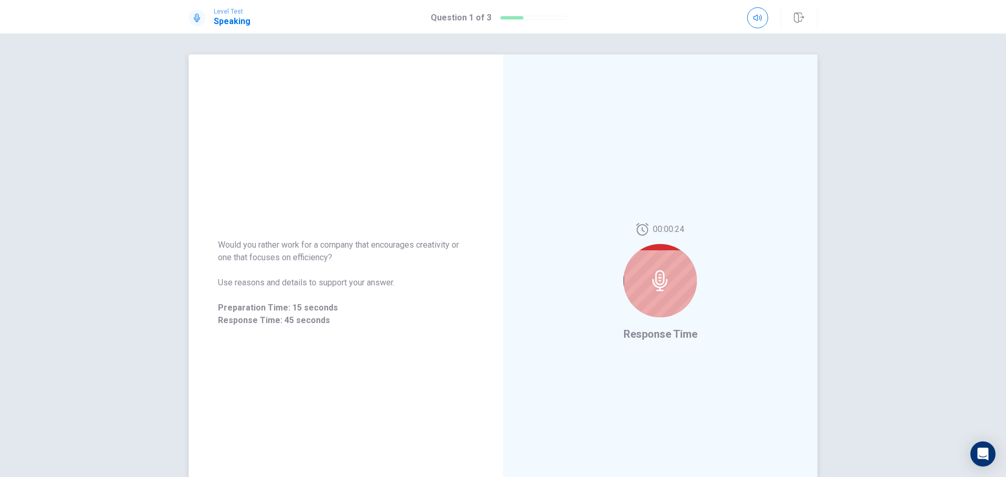
click at [652, 282] on icon at bounding box center [660, 280] width 21 height 21
click at [675, 224] on span "00:00:23" at bounding box center [668, 229] width 31 height 13
click at [672, 335] on span "Response Time" at bounding box center [660, 334] width 74 height 13
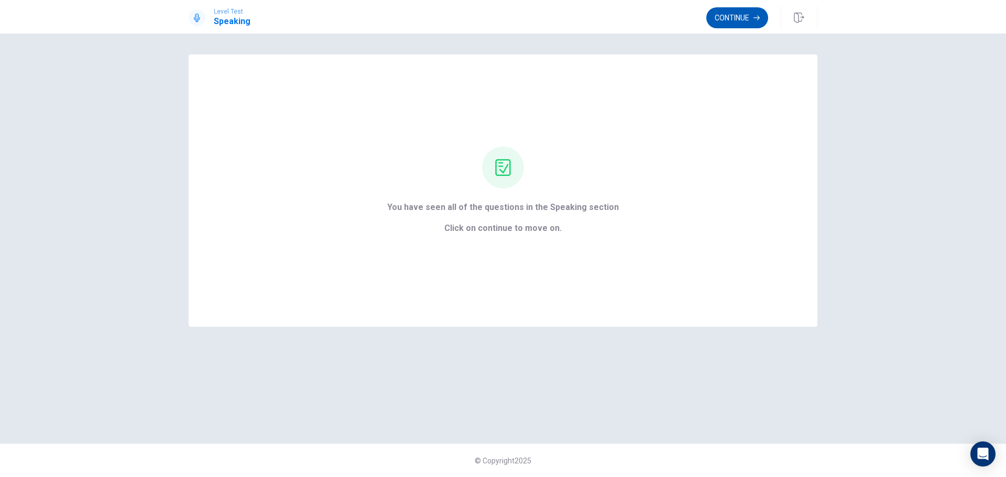
click at [735, 22] on button "Continue" at bounding box center [737, 17] width 62 height 21
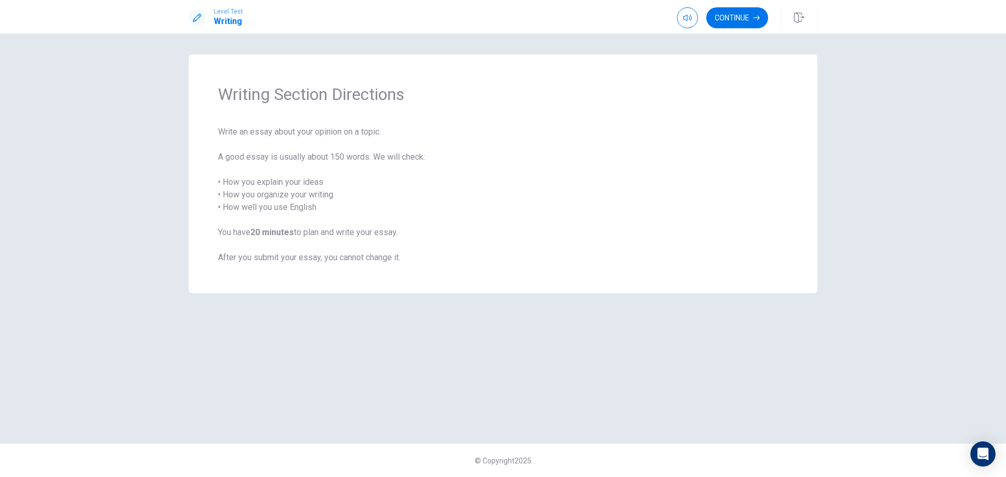
drag, startPoint x: 382, startPoint y: 130, endPoint x: 212, endPoint y: 128, distance: 170.8
click at [212, 128] on div "Writing Section Directions Write an essay about your opinion on a topic. A good…" at bounding box center [503, 173] width 629 height 239
click at [744, 17] on button "Continue" at bounding box center [737, 17] width 62 height 21
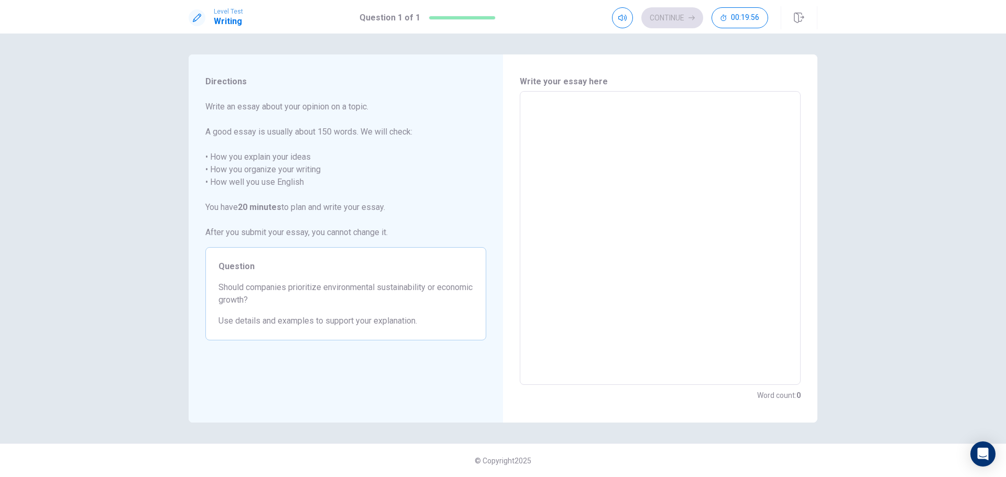
click at [562, 135] on textarea at bounding box center [660, 238] width 266 height 277
type textarea "x"
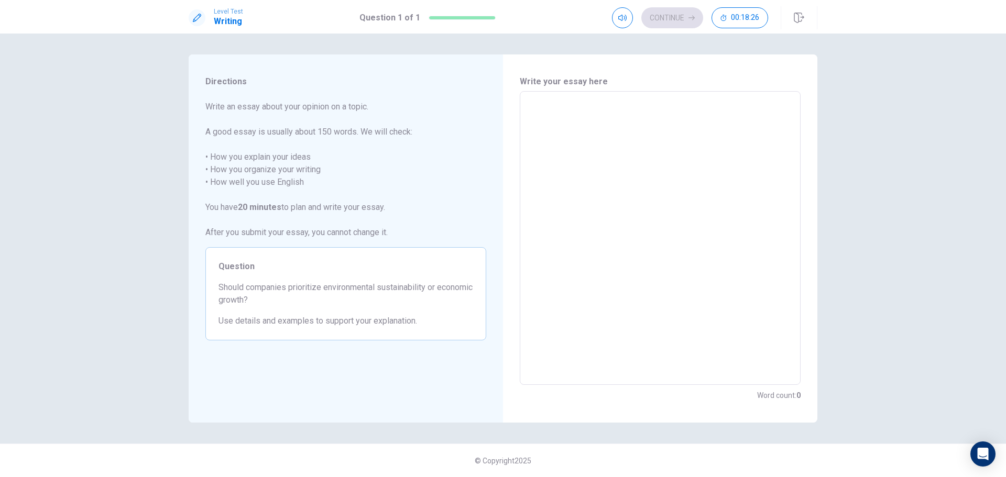
type textarea "x"
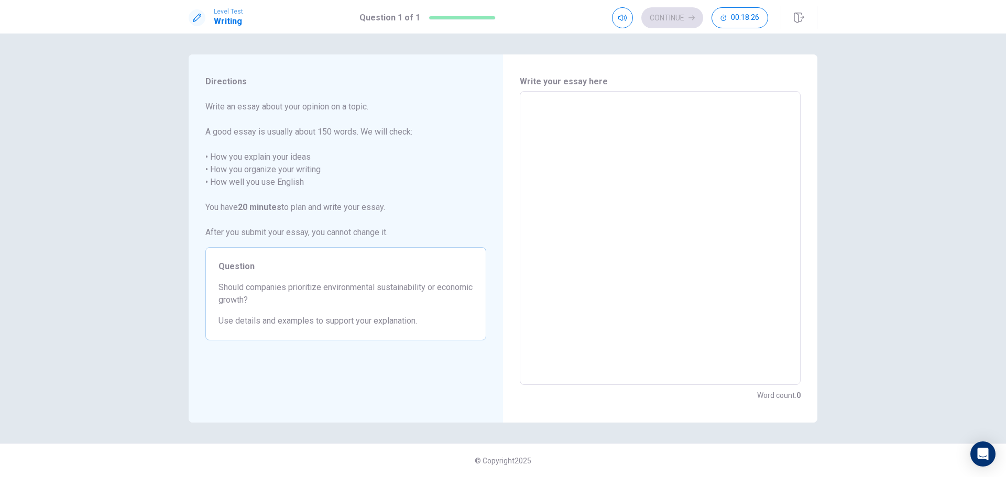
type textarea "x"
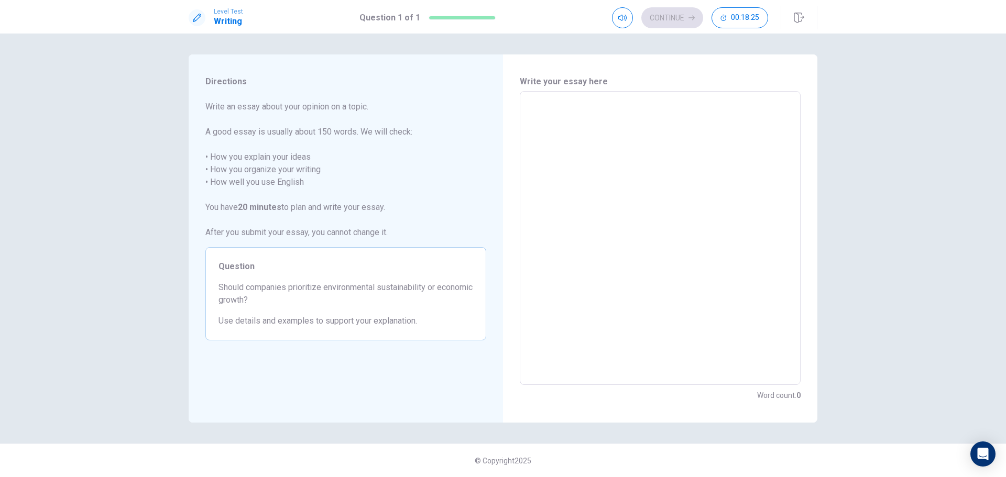
type textarea "x"
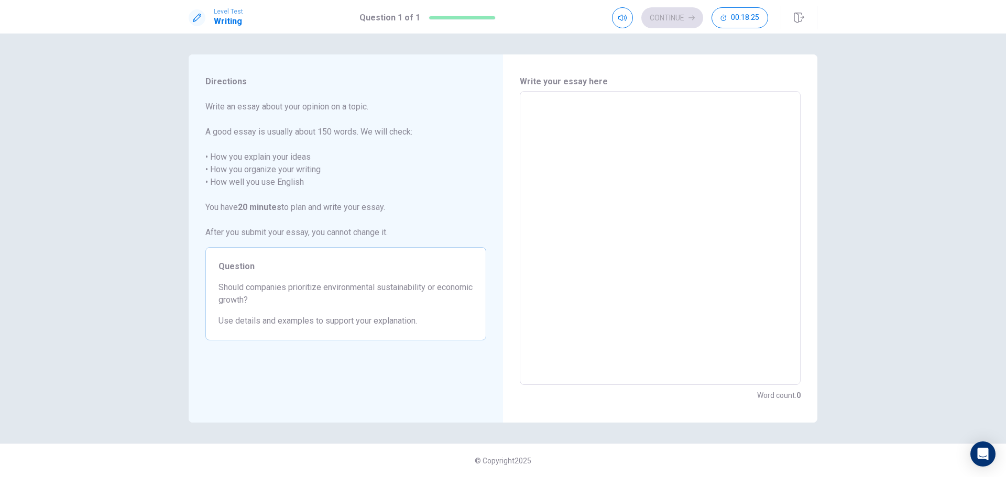
type textarea "x"
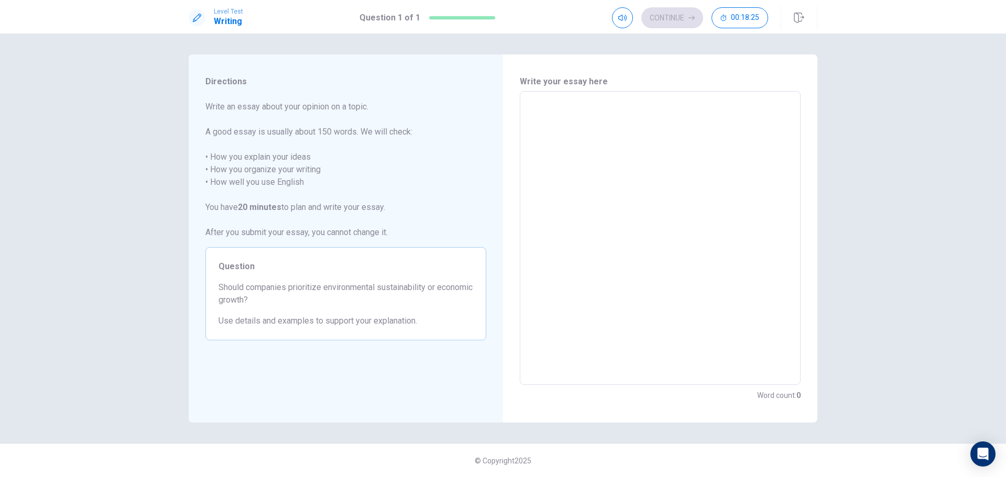
type textarea "x"
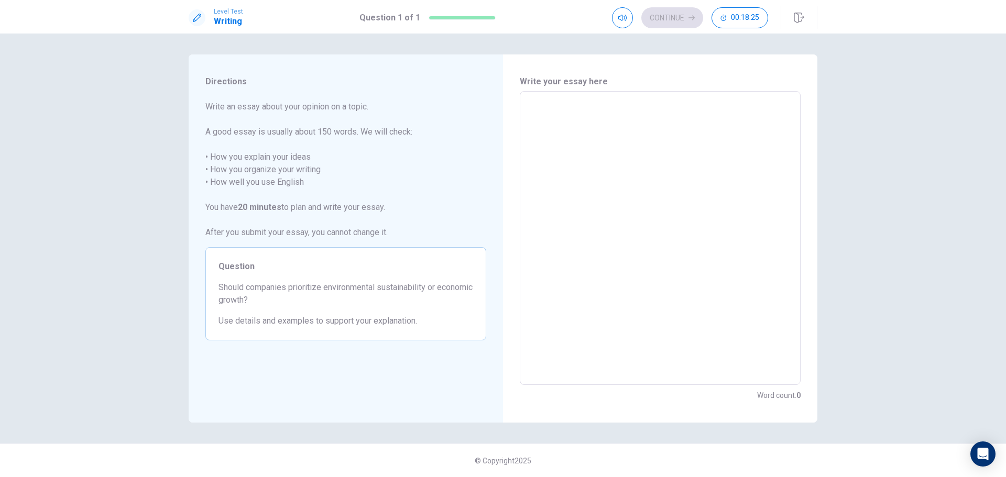
type textarea "x"
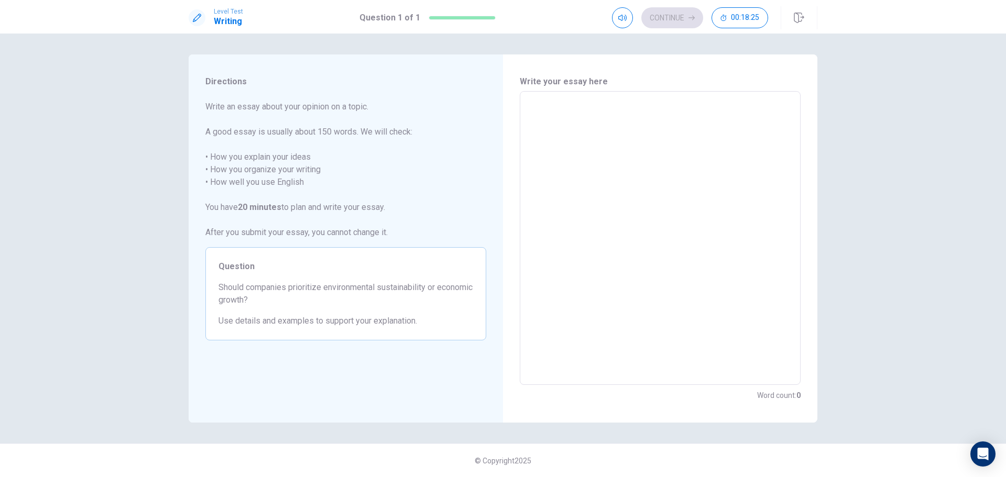
type textarea "x"
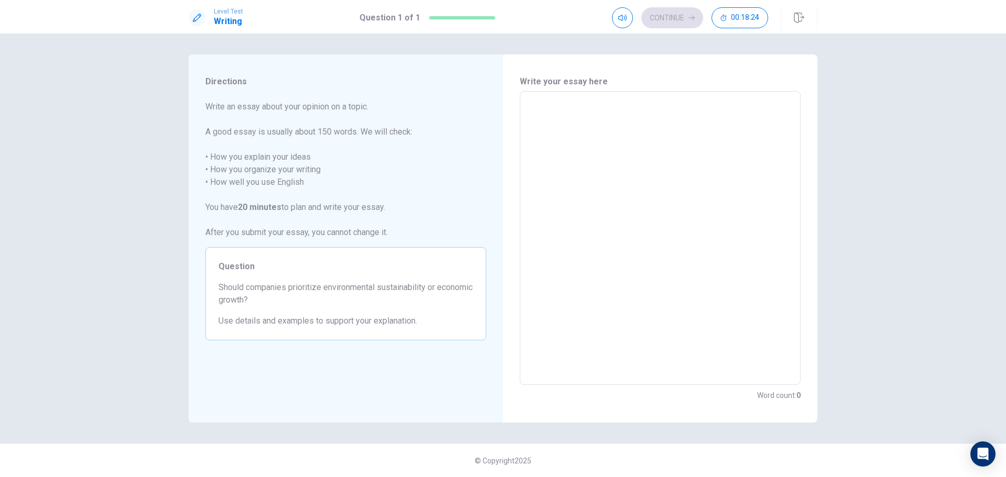
type textarea "x"
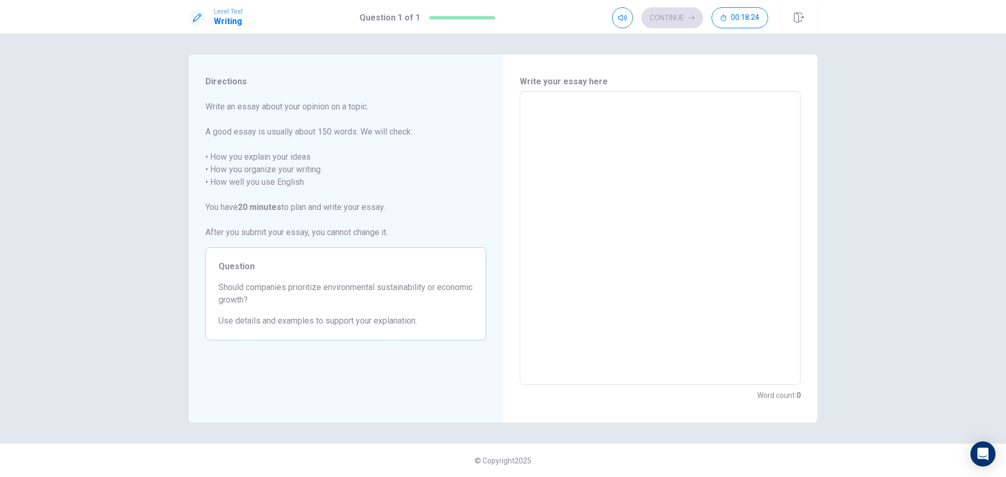
type textarea "x"
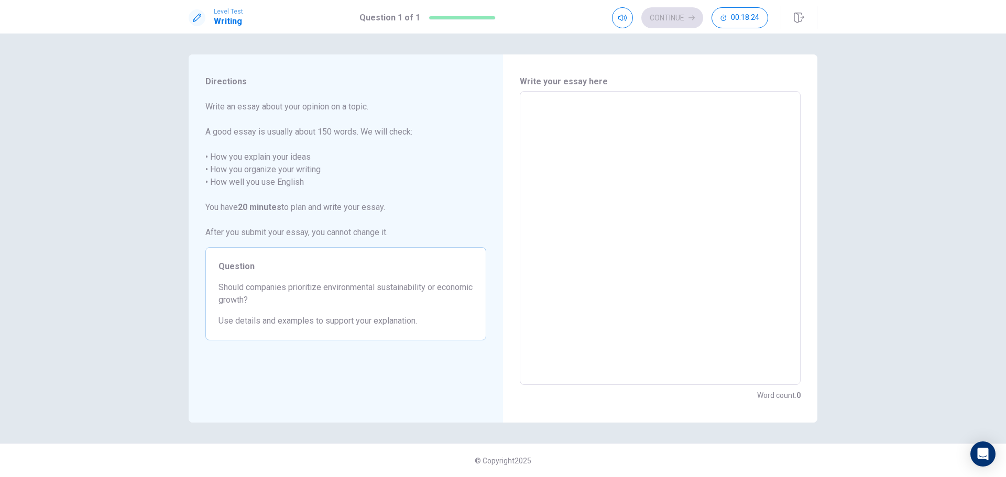
type textarea "x"
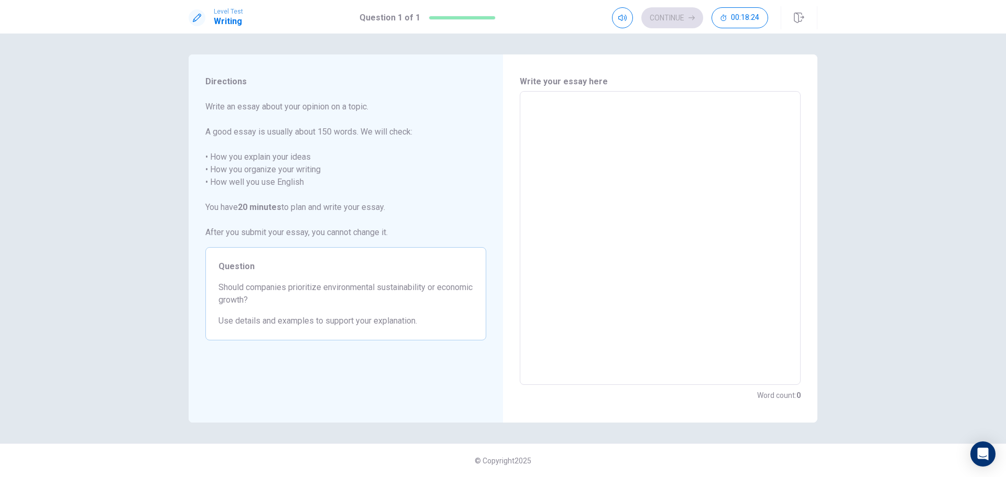
type textarea "x"
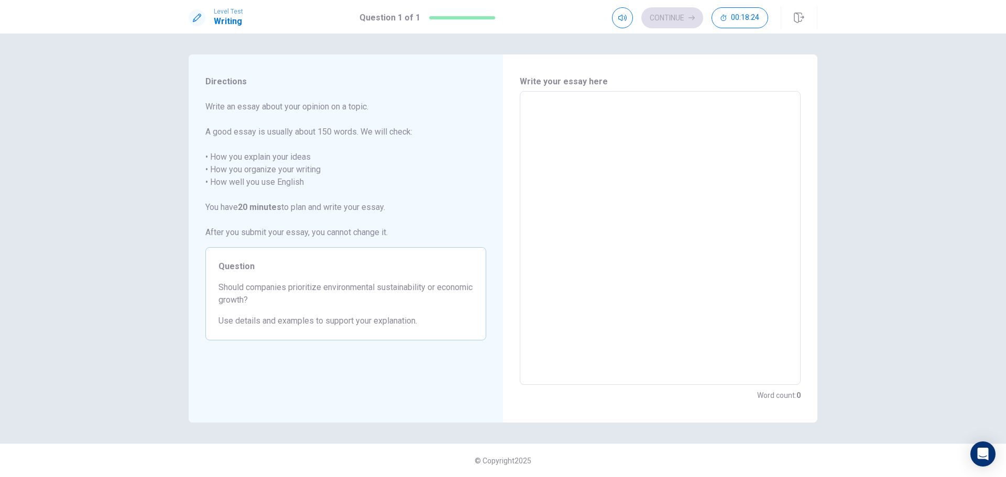
type textarea "x"
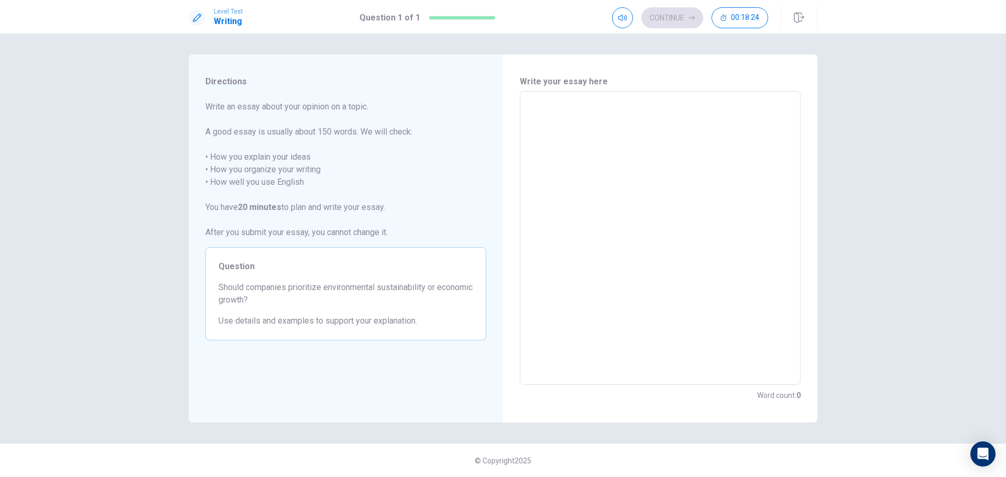
type textarea "x"
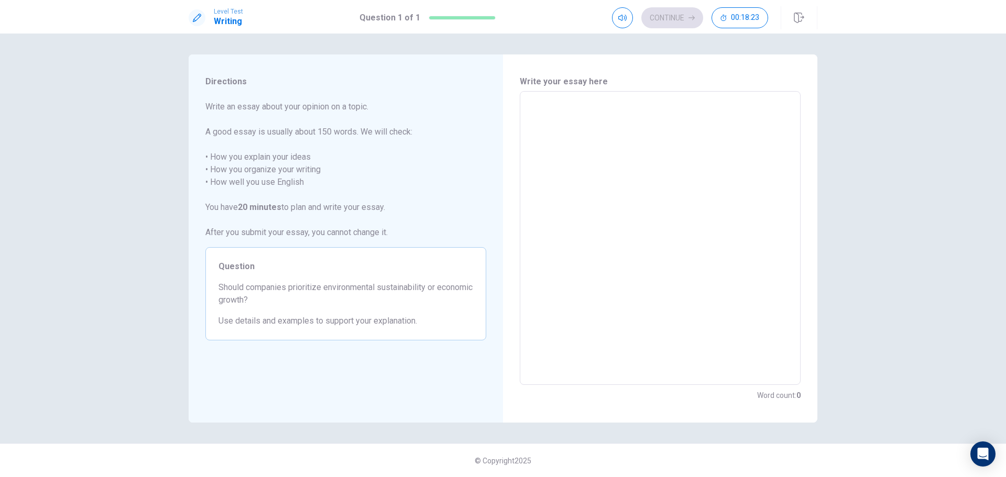
type textarea "x"
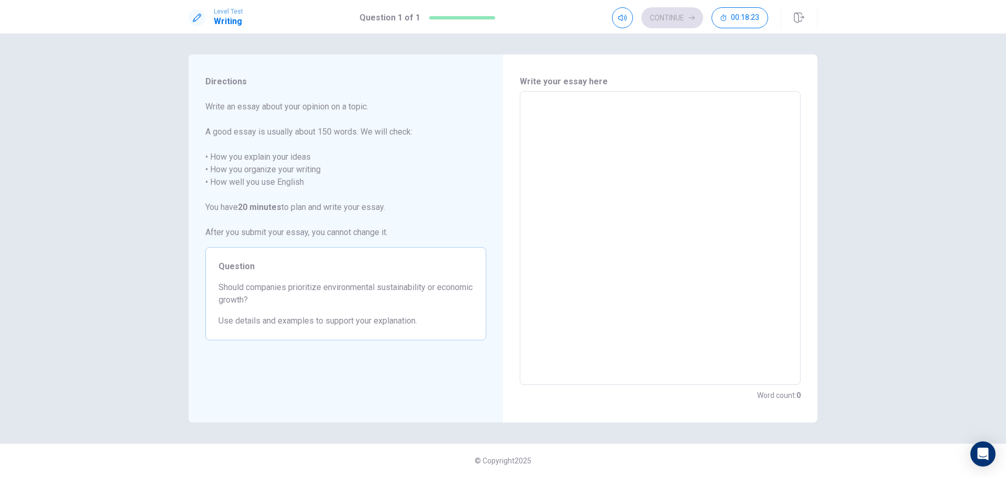
type textarea "x"
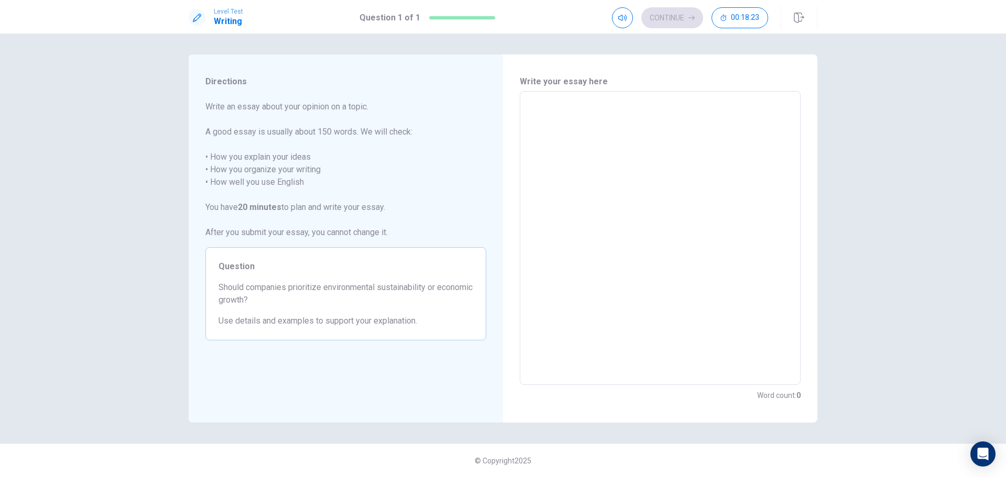
type textarea "x"
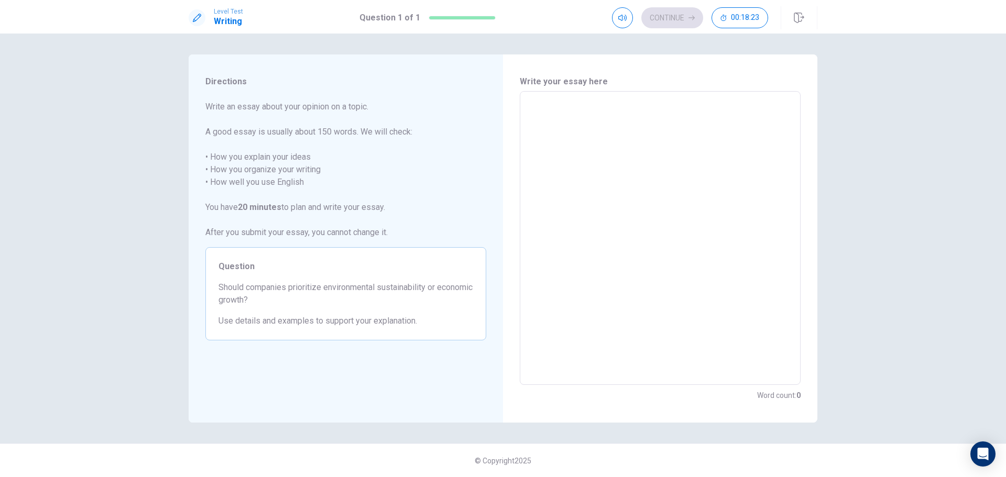
type textarea "x"
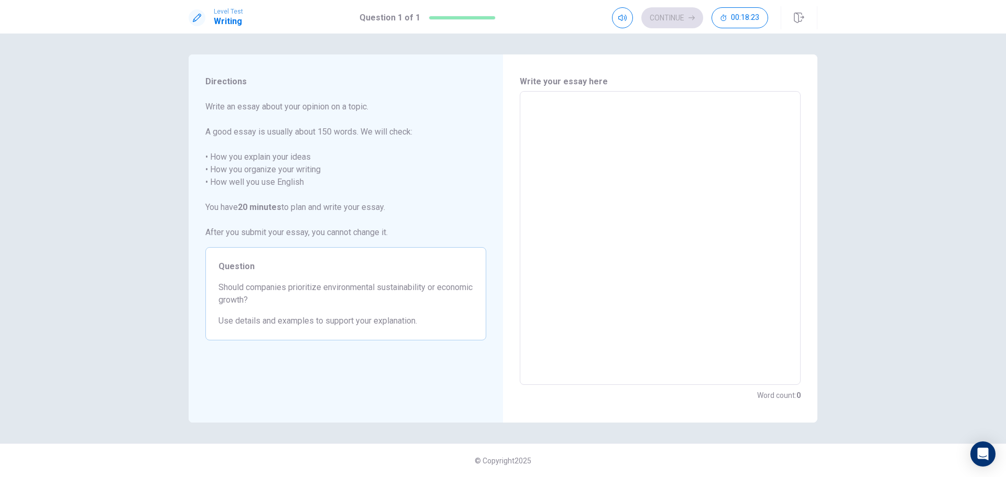
type textarea "x"
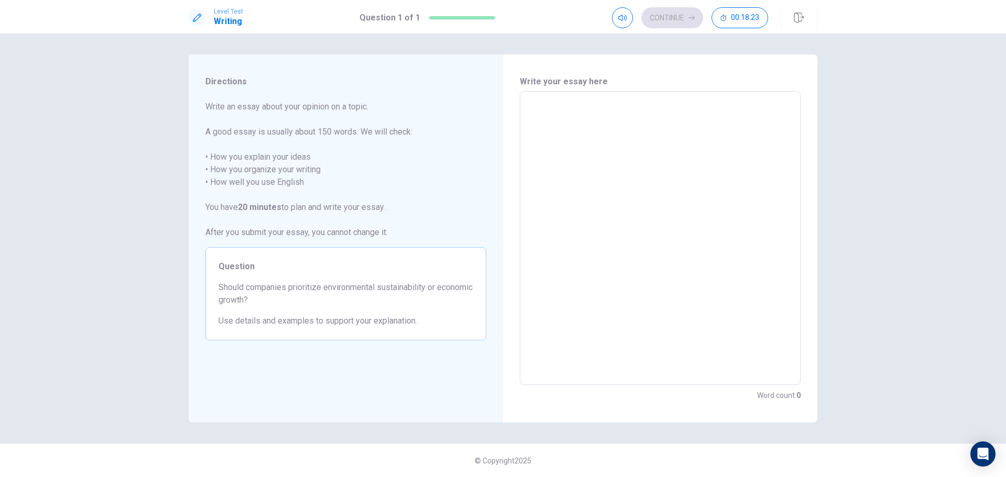
type textarea "x"
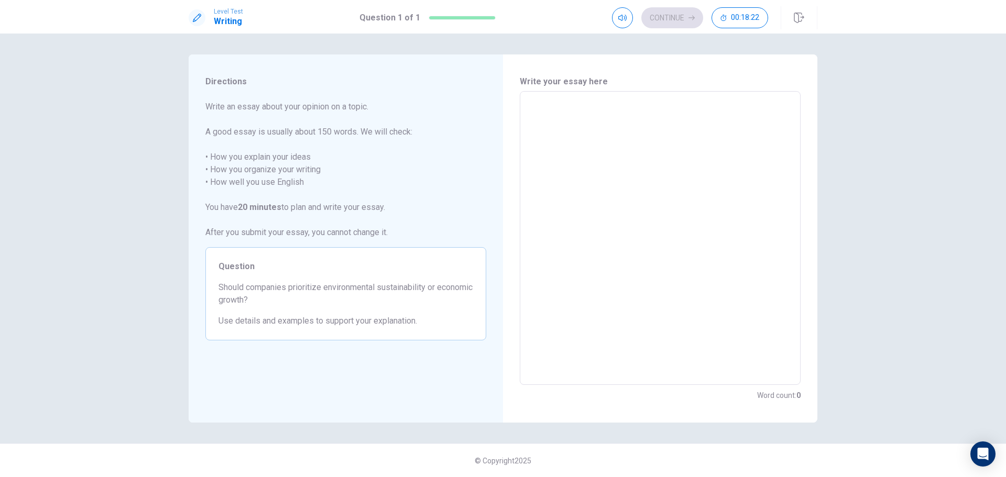
type textarea "x"
